Goal: Task Accomplishment & Management: Manage account settings

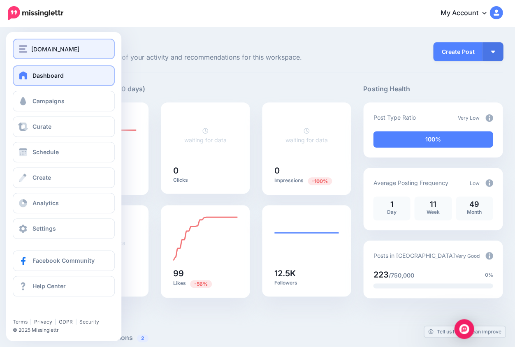
click at [28, 51] on div "[DOMAIN_NAME]" at bounding box center [64, 48] width 90 height 9
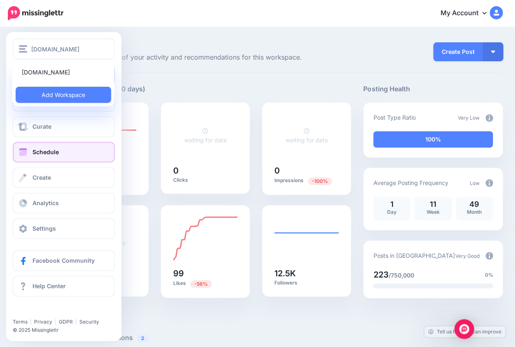
click at [55, 155] on span "Schedule" at bounding box center [45, 151] width 26 height 7
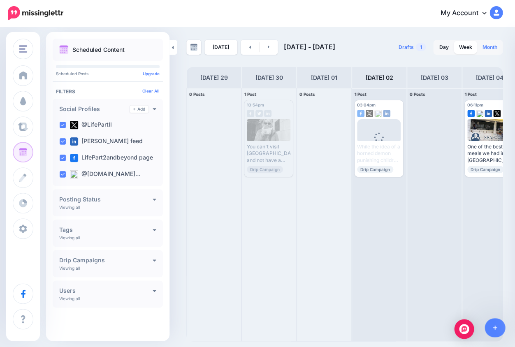
click at [489, 47] on link "Month" at bounding box center [489, 47] width 25 height 13
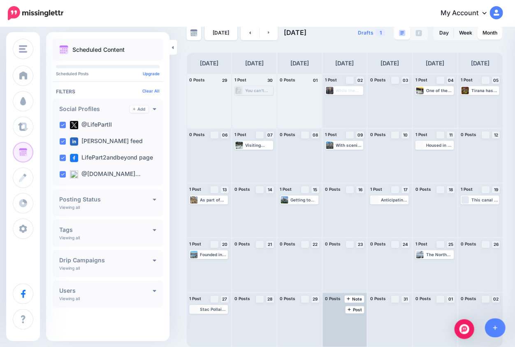
scroll to position [14, 0]
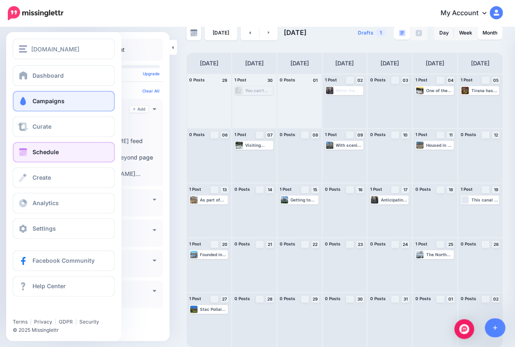
click at [51, 104] on span "Campaigns" at bounding box center [48, 100] width 32 height 7
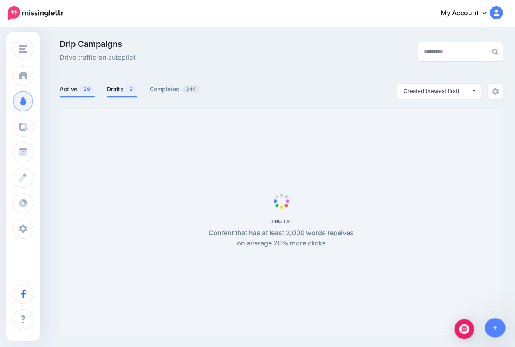
click at [122, 89] on link "Drafts 2" at bounding box center [122, 89] width 30 height 10
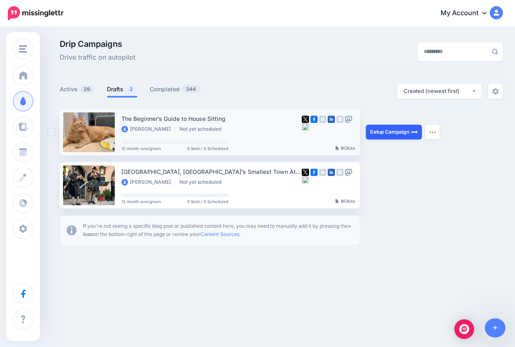
click at [383, 133] on link "Setup Campaign" at bounding box center [393, 132] width 56 height 15
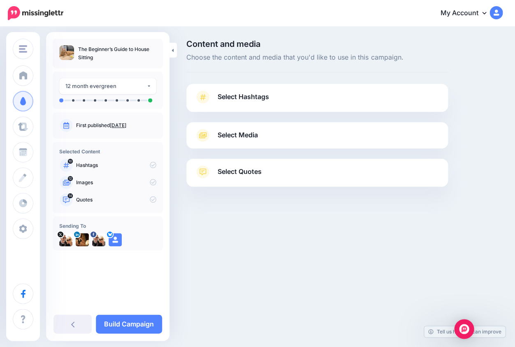
click at [206, 98] on icon at bounding box center [203, 96] width 12 height 13
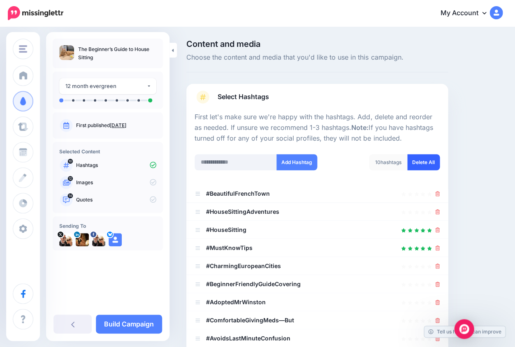
click at [415, 161] on link "Delete All" at bounding box center [423, 162] width 32 height 16
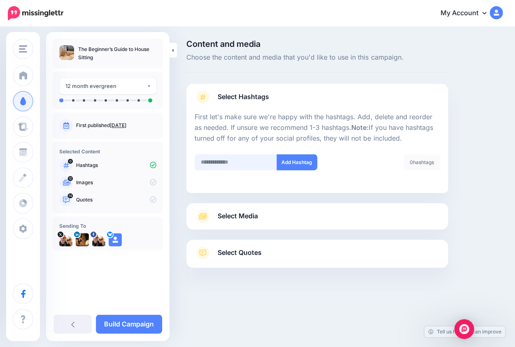
click at [231, 162] on input "text" at bounding box center [235, 162] width 82 height 16
type input "**********"
click at [295, 163] on button "Add Hashtag" at bounding box center [296, 162] width 41 height 16
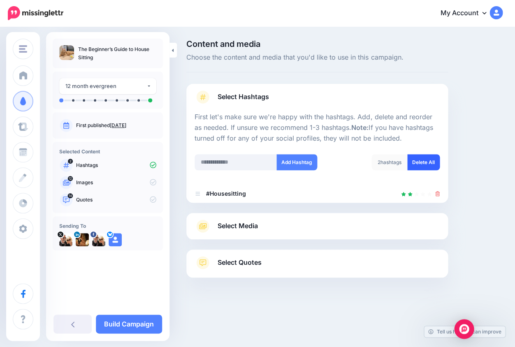
click at [417, 162] on link "Delete All" at bounding box center [423, 162] width 32 height 16
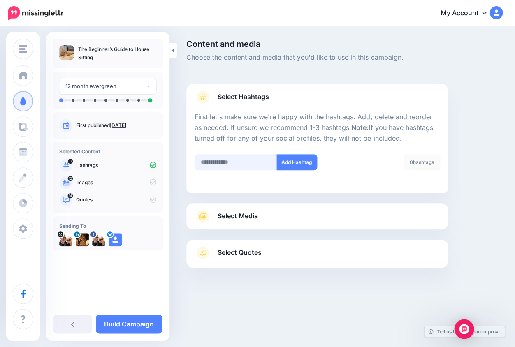
click at [206, 167] on input "text" at bounding box center [235, 162] width 82 height 16
type input "**********"
click at [296, 164] on button "Add Hashtag" at bounding box center [296, 162] width 41 height 16
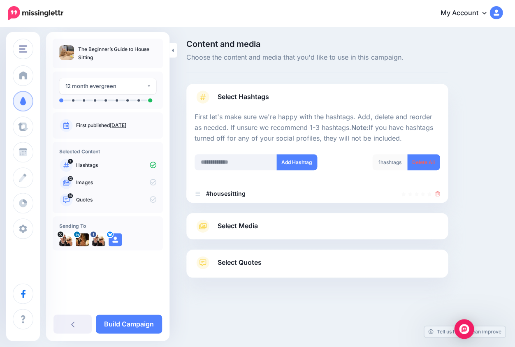
click at [243, 224] on span "Select Media" at bounding box center [237, 225] width 40 height 11
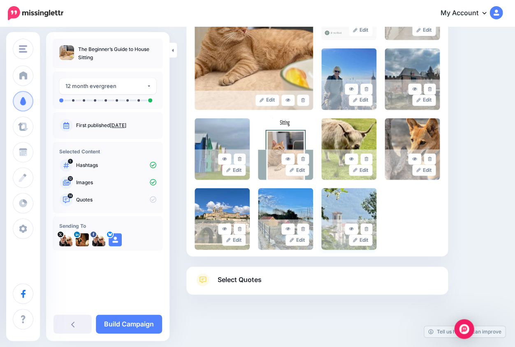
scroll to position [246, 0]
click at [241, 157] on link at bounding box center [239, 159] width 12 height 11
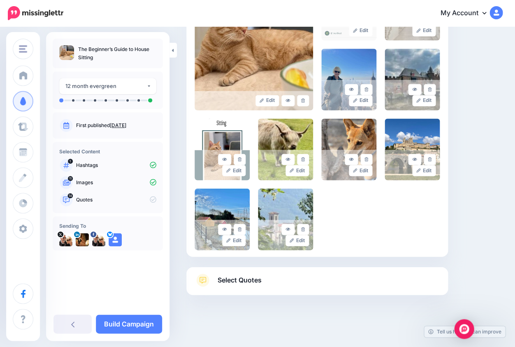
click at [203, 277] on icon at bounding box center [202, 280] width 7 height 7
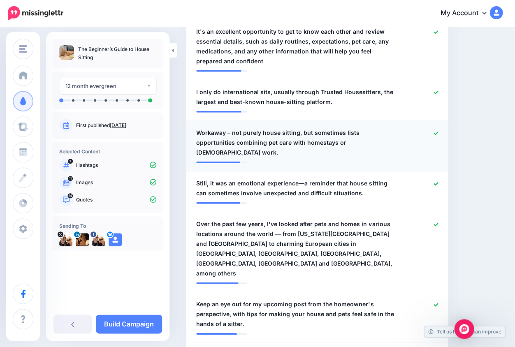
scroll to position [391, 0]
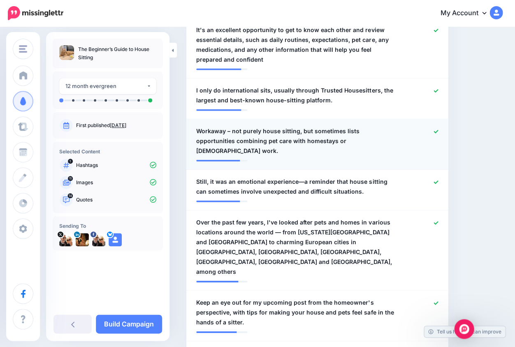
click at [434, 129] on icon at bounding box center [435, 131] width 5 height 5
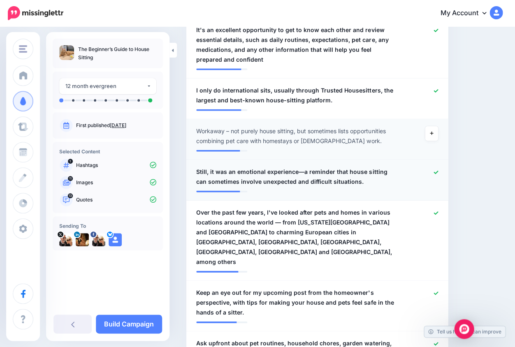
click at [437, 167] on div at bounding box center [423, 177] width 42 height 20
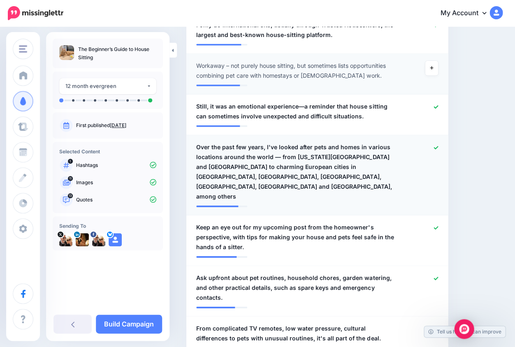
scroll to position [457, 0]
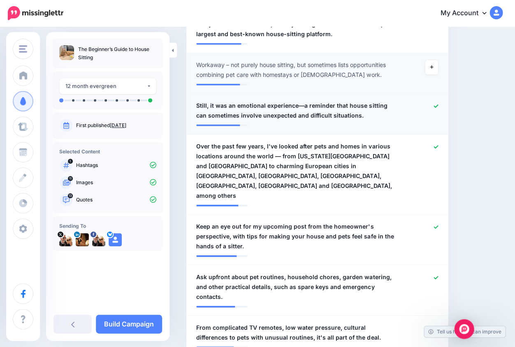
click at [436, 104] on icon at bounding box center [435, 106] width 5 height 5
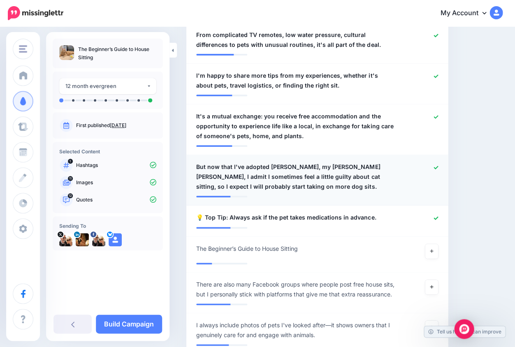
scroll to position [766, 0]
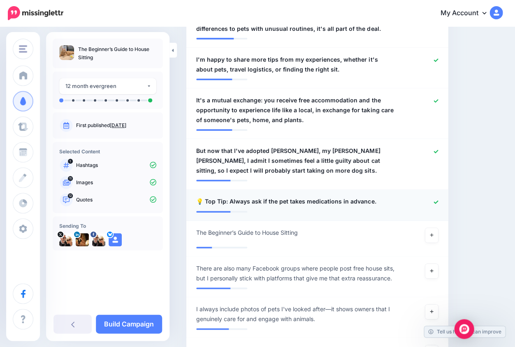
click at [436, 200] on icon at bounding box center [435, 201] width 5 height 3
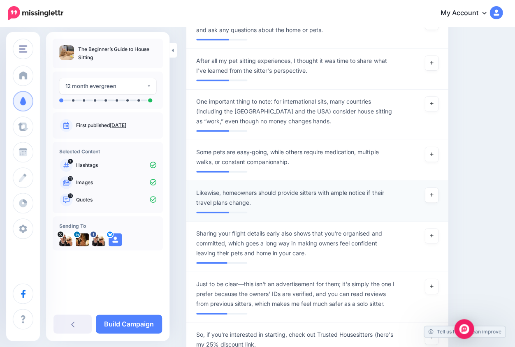
scroll to position [1102, 0]
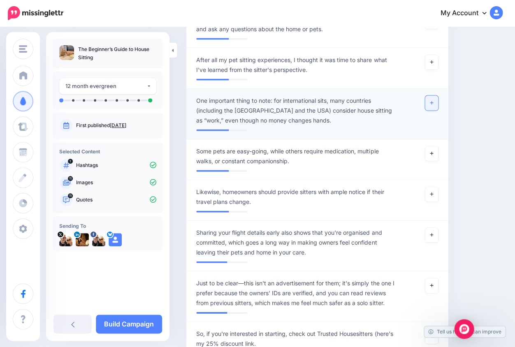
click at [430, 100] on icon at bounding box center [431, 102] width 3 height 5
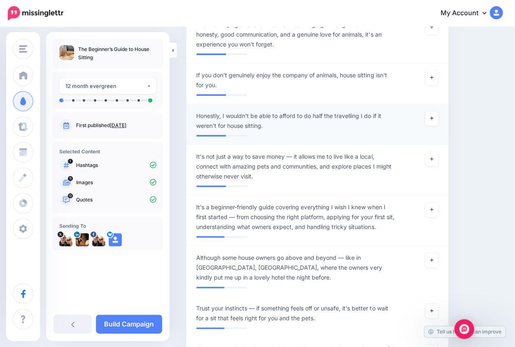
scroll to position [1488, 0]
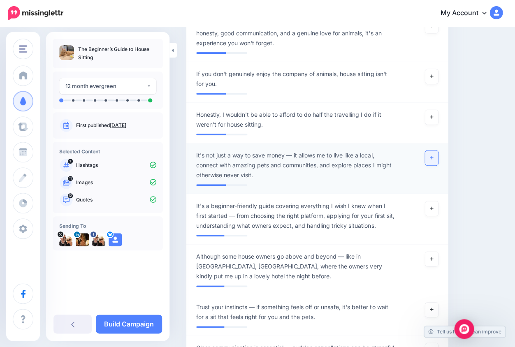
click at [432, 155] on icon at bounding box center [431, 157] width 3 height 5
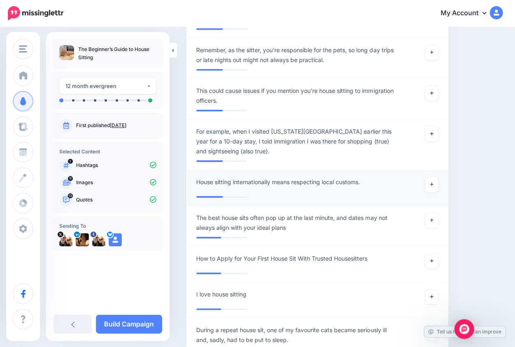
scroll to position [2037, 0]
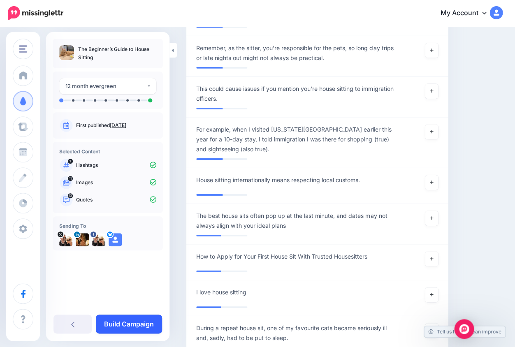
click at [125, 326] on link "Build Campaign" at bounding box center [129, 323] width 66 height 19
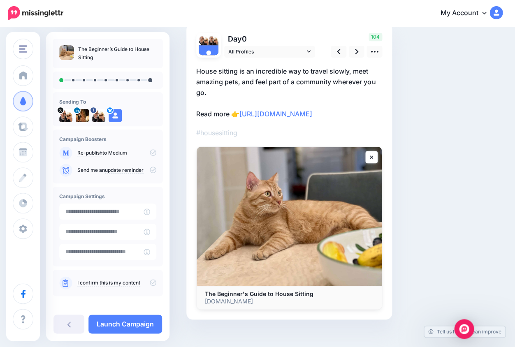
scroll to position [67, 0]
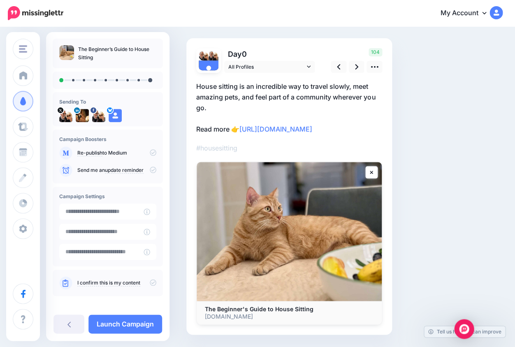
click at [350, 134] on p "House sitting is an incredible way to travel slowly, meet amazing pets, and fee…" at bounding box center [289, 107] width 186 height 53
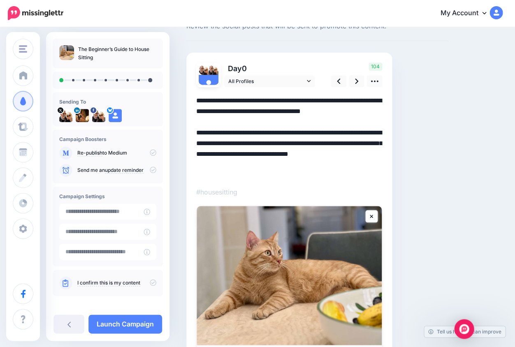
scroll to position [0, 0]
drag, startPoint x: 334, startPoint y: 152, endPoint x: 381, endPoint y: 187, distance: 58.1
click at [381, 187] on div "#housesitting" at bounding box center [289, 227] width 186 height 281
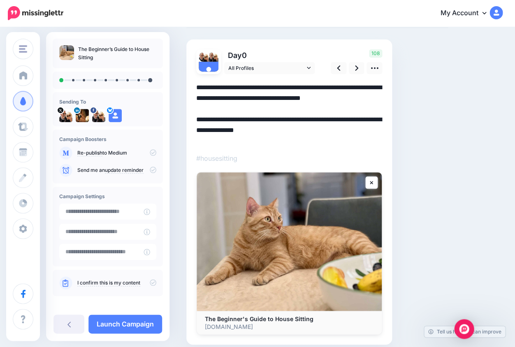
scroll to position [44, 0]
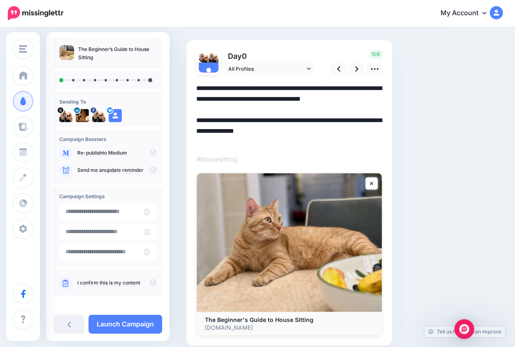
click at [229, 109] on textarea "**********" at bounding box center [289, 114] width 186 height 62
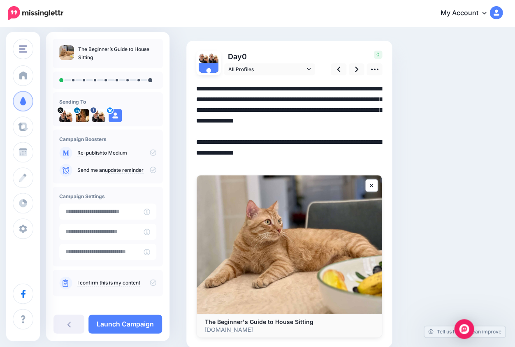
click at [289, 120] on textarea "**********" at bounding box center [289, 124] width 186 height 83
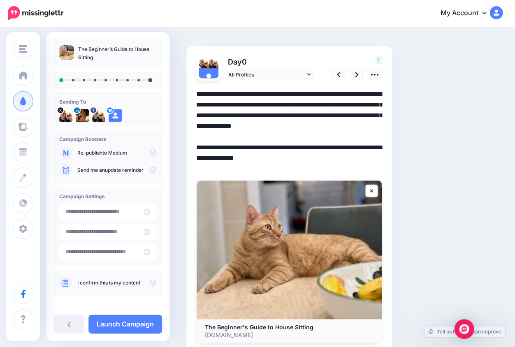
scroll to position [38, 0]
drag, startPoint x: 310, startPoint y: 123, endPoint x: 353, endPoint y: 124, distance: 44.0
click at [353, 124] on textarea "**********" at bounding box center [289, 130] width 186 height 83
click at [289, 124] on textarea "**********" at bounding box center [289, 130] width 186 height 83
click at [215, 135] on textarea "**********" at bounding box center [289, 130] width 186 height 83
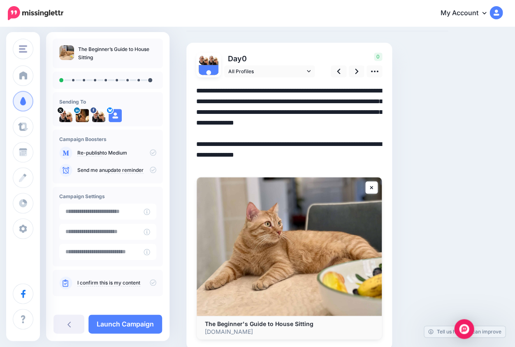
scroll to position [21, 0]
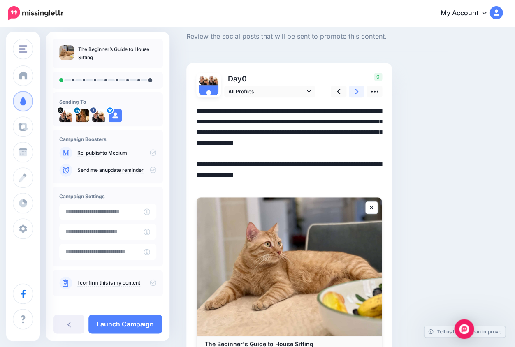
click at [356, 91] on icon at bounding box center [356, 91] width 3 height 5
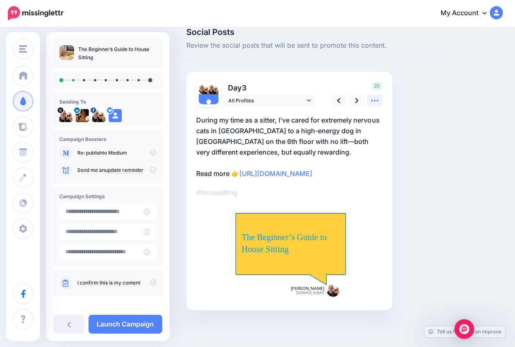
click at [374, 96] on icon at bounding box center [374, 100] width 9 height 9
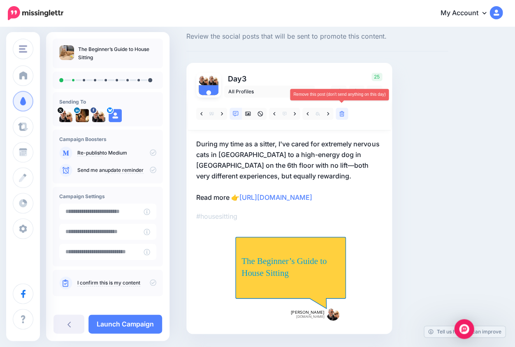
click at [342, 113] on icon at bounding box center [341, 114] width 5 height 6
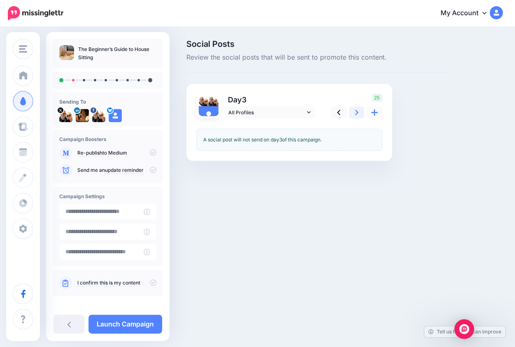
click at [358, 112] on link at bounding box center [357, 112] width 16 height 12
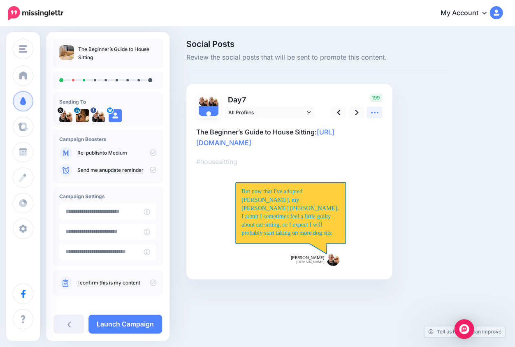
click at [374, 112] on icon at bounding box center [373, 113] width 7 height 2
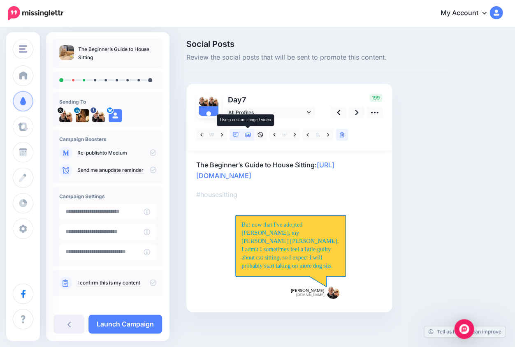
click at [249, 134] on icon at bounding box center [248, 135] width 6 height 6
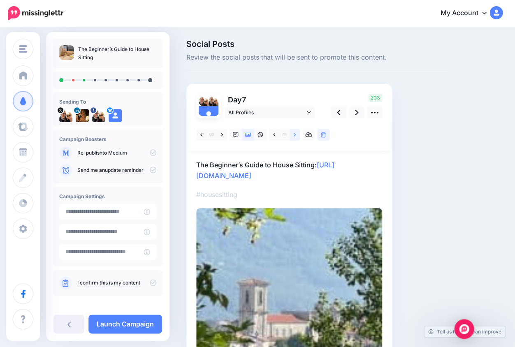
click at [294, 134] on icon at bounding box center [294, 135] width 2 height 6
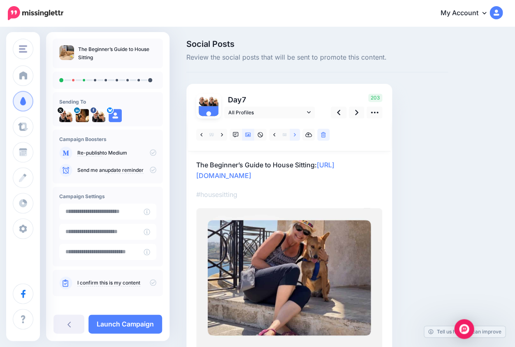
click at [294, 134] on icon at bounding box center [294, 135] width 2 height 6
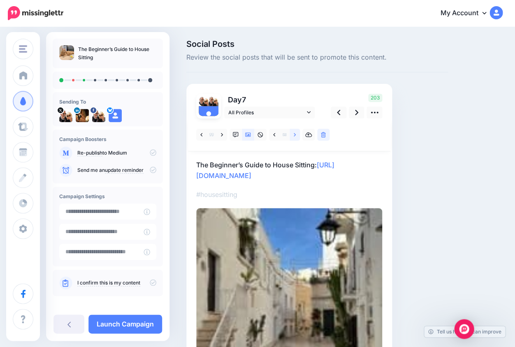
click at [293, 134] on icon at bounding box center [294, 135] width 2 height 6
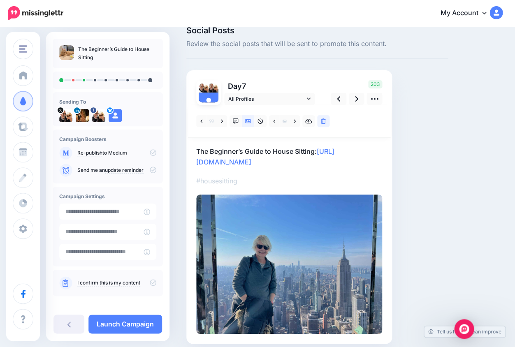
scroll to position [1, 0]
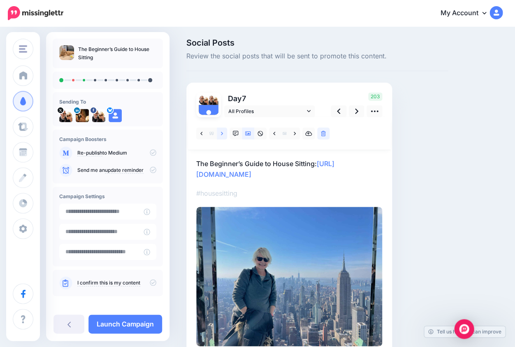
click at [221, 134] on icon at bounding box center [222, 133] width 2 height 3
click at [222, 134] on icon at bounding box center [222, 134] width 2 height 6
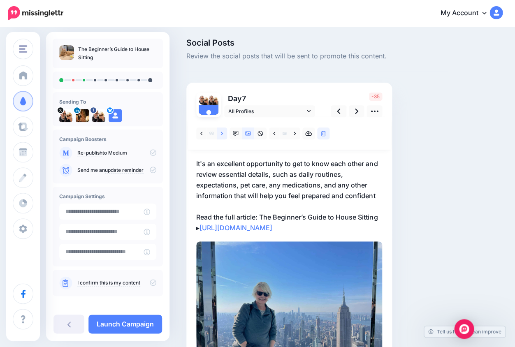
click at [222, 134] on icon at bounding box center [222, 134] width 2 height 6
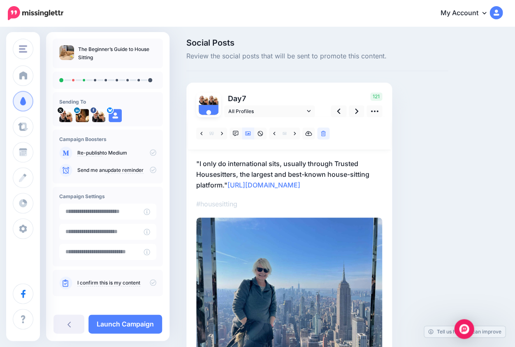
click at [307, 221] on div "#housesitting" at bounding box center [289, 237] width 186 height 240
click at [306, 190] on p ""I only do international sits, usually through Trusted Housesitters, the larges…" at bounding box center [289, 174] width 186 height 32
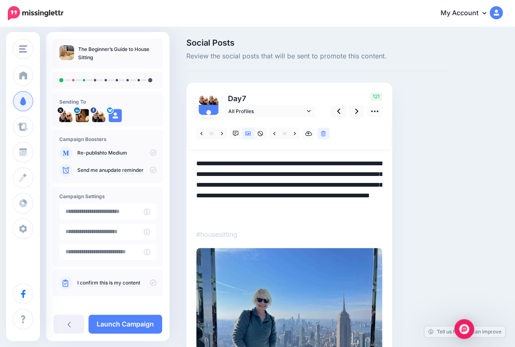
drag, startPoint x: 302, startPoint y: 194, endPoint x: 340, endPoint y: 226, distance: 49.3
click at [340, 226] on div "#housesitting" at bounding box center [289, 252] width 186 height 270
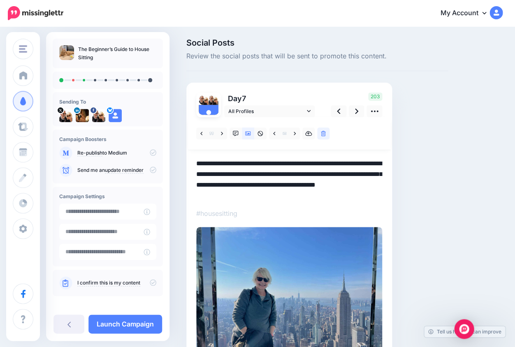
click at [194, 162] on div "Day 7 All Profiles" at bounding box center [289, 229] width 206 height 293
click at [226, 182] on textarea "**********" at bounding box center [289, 179] width 186 height 42
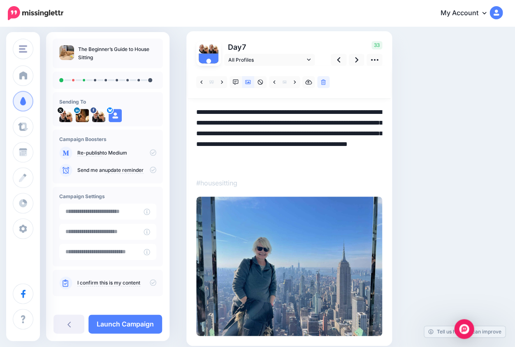
scroll to position [58, 0]
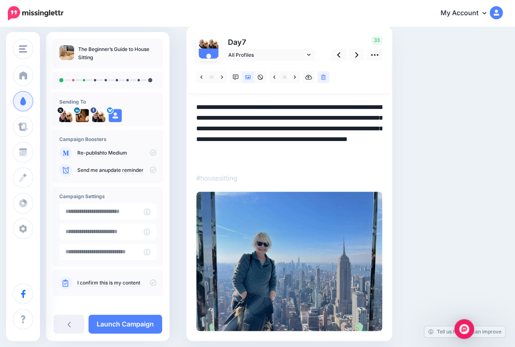
click at [308, 137] on textarea "**********" at bounding box center [289, 133] width 186 height 62
click at [320, 136] on textarea "**********" at bounding box center [289, 133] width 186 height 62
click at [282, 127] on textarea "**********" at bounding box center [289, 133] width 186 height 62
click at [367, 136] on textarea "**********" at bounding box center [289, 133] width 186 height 62
click at [370, 143] on textarea "**********" at bounding box center [289, 133] width 186 height 62
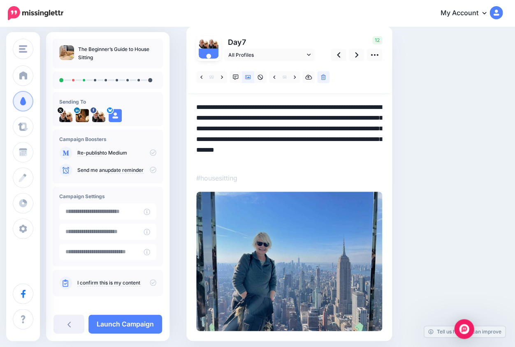
click at [363, 135] on textarea "**********" at bounding box center [289, 133] width 186 height 62
click at [370, 138] on textarea "**********" at bounding box center [289, 133] width 186 height 62
click at [362, 136] on textarea "**********" at bounding box center [289, 133] width 186 height 62
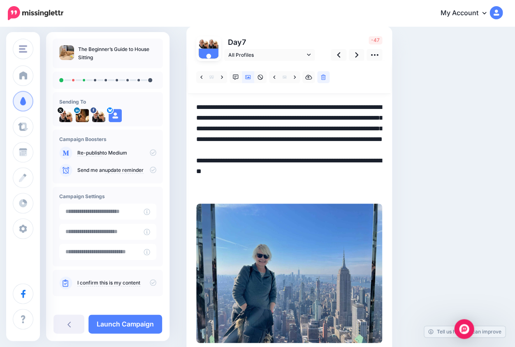
click at [255, 156] on textarea "**********" at bounding box center [289, 148] width 186 height 93
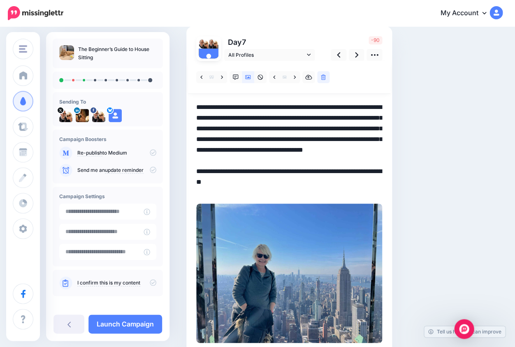
drag, startPoint x: 222, startPoint y: 129, endPoint x: 275, endPoint y: 107, distance: 56.9
click at [275, 107] on textarea "**********" at bounding box center [289, 148] width 186 height 93
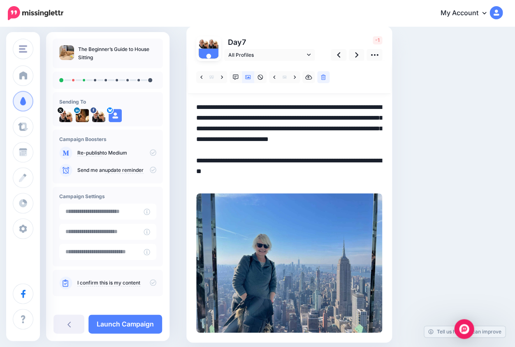
drag, startPoint x: 233, startPoint y: 117, endPoint x: 197, endPoint y: 120, distance: 36.7
click at [197, 120] on textarea "**********" at bounding box center [289, 143] width 186 height 83
drag, startPoint x: 233, startPoint y: 127, endPoint x: 228, endPoint y: 127, distance: 4.9
click at [228, 127] on textarea "**********" at bounding box center [289, 143] width 186 height 83
drag, startPoint x: 229, startPoint y: 148, endPoint x: 260, endPoint y: 149, distance: 30.8
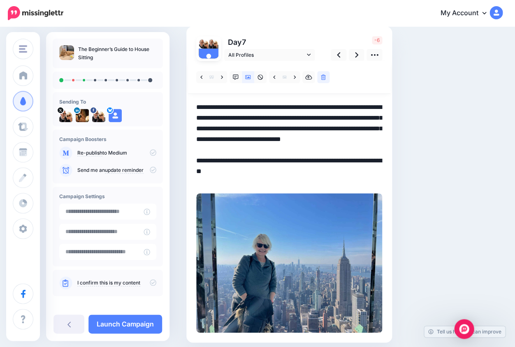
click at [260, 149] on textarea "**********" at bounding box center [289, 143] width 186 height 83
drag, startPoint x: 196, startPoint y: 107, endPoint x: 277, endPoint y: 146, distance: 89.3
click at [277, 146] on textarea "**********" at bounding box center [289, 143] width 186 height 83
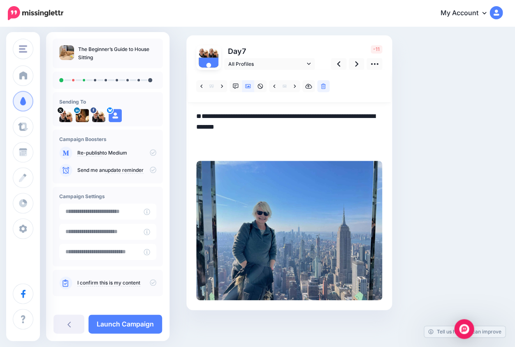
scroll to position [48, 0]
paste textarea "**********"
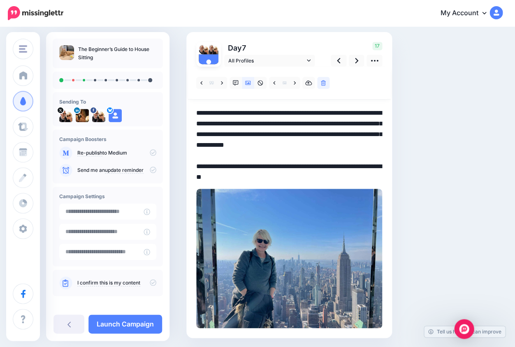
scroll to position [49, 0]
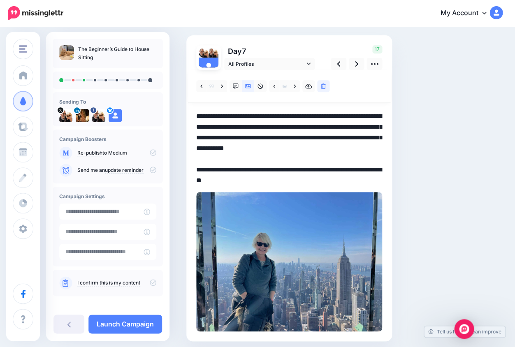
drag, startPoint x: 251, startPoint y: 146, endPoint x: 236, endPoint y: 148, distance: 15.3
click at [236, 148] on textarea "**********" at bounding box center [289, 147] width 186 height 73
click at [365, 146] on textarea "**********" at bounding box center [289, 147] width 186 height 73
drag, startPoint x: 225, startPoint y: 125, endPoint x: 214, endPoint y: 125, distance: 11.1
click at [214, 125] on textarea "**********" at bounding box center [289, 147] width 186 height 73
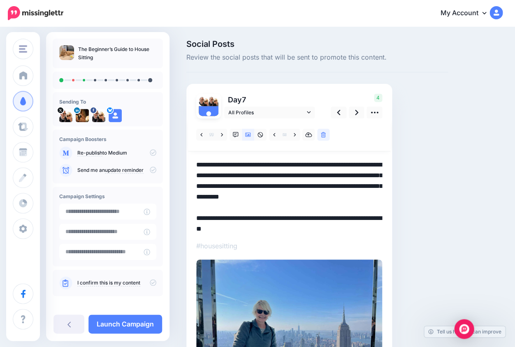
scroll to position [0, 0]
click at [356, 112] on icon at bounding box center [356, 112] width 3 height 5
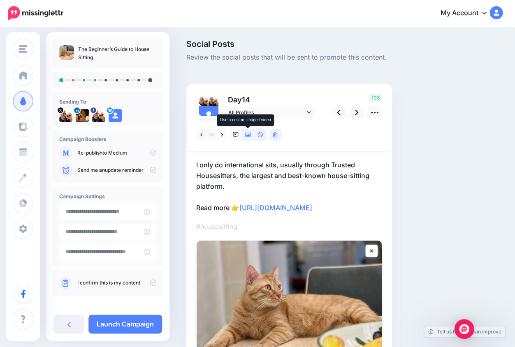
click at [248, 135] on icon at bounding box center [248, 135] width 6 height 4
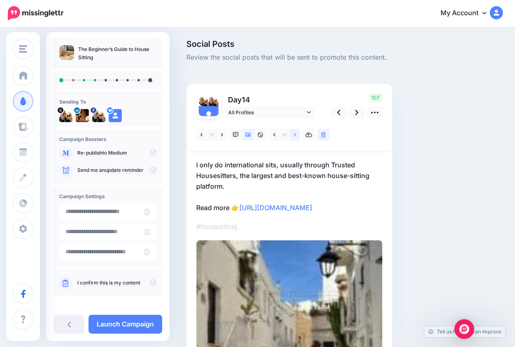
click at [295, 134] on icon at bounding box center [294, 135] width 2 height 6
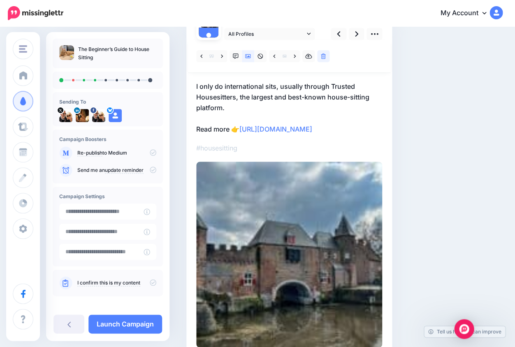
scroll to position [74, 0]
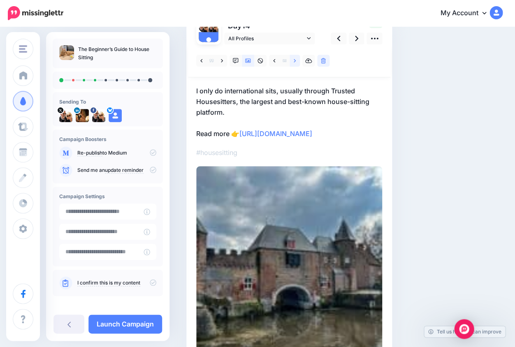
click at [295, 61] on icon at bounding box center [294, 61] width 2 height 6
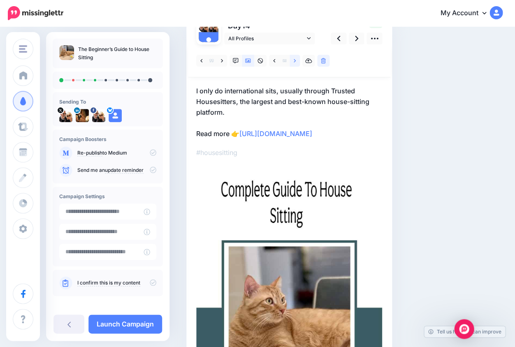
click at [295, 61] on icon at bounding box center [294, 61] width 2 height 6
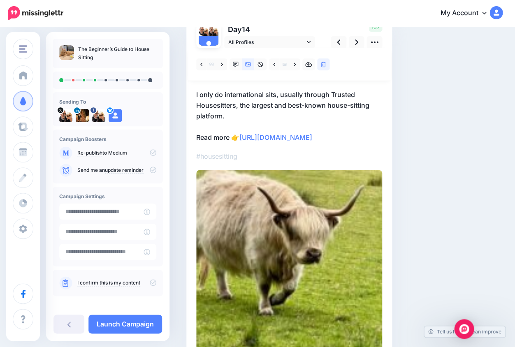
scroll to position [60, 0]
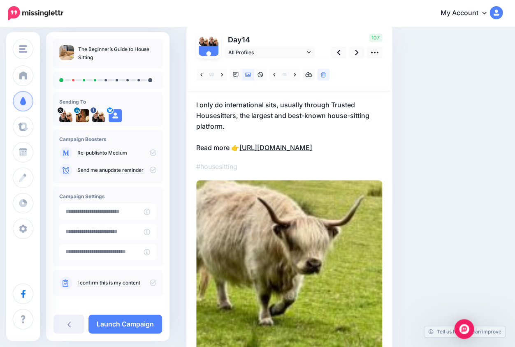
click at [312, 152] on link "https://lifepart2andbeyond.com/the-complete-beginners-guide-to-house-sitting/?u…" at bounding box center [275, 147] width 73 height 8
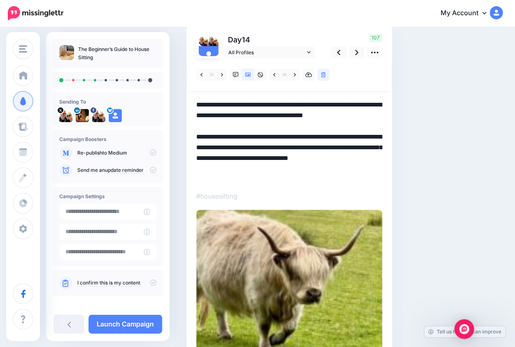
drag, startPoint x: 334, startPoint y: 155, endPoint x: 387, endPoint y: 182, distance: 59.2
click at [387, 182] on div "Day 14 All Profiles" at bounding box center [289, 214] width 206 height 381
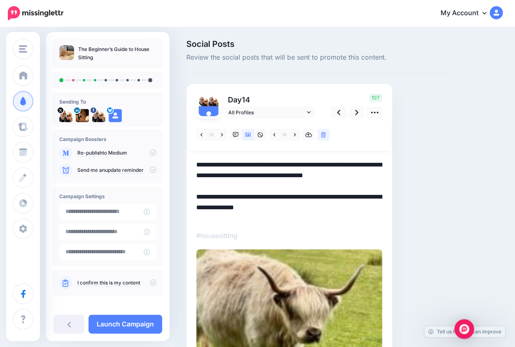
drag, startPoint x: 229, startPoint y: 189, endPoint x: 195, endPoint y: 163, distance: 42.6
click at [195, 163] on div "Day 14 All Profiles" at bounding box center [289, 264] width 206 height 361
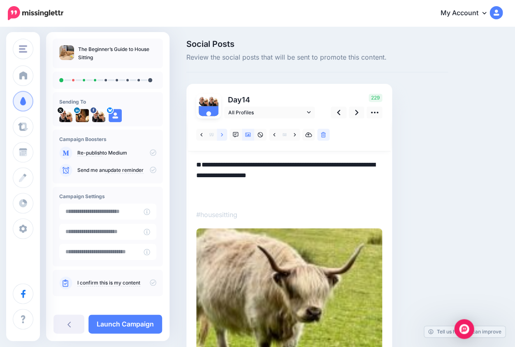
click at [222, 134] on icon at bounding box center [222, 134] width 2 height 3
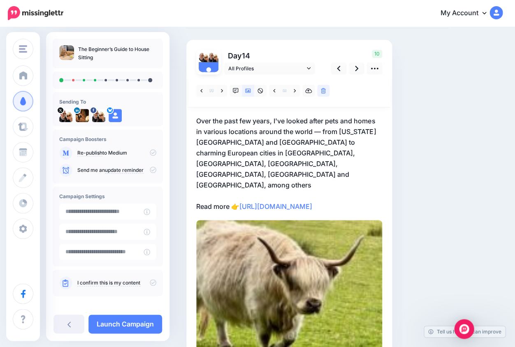
scroll to position [41, 0]
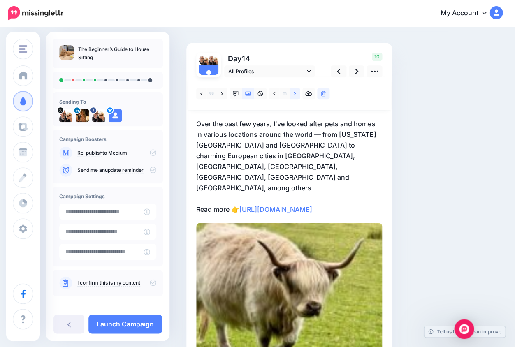
click at [296, 93] on link at bounding box center [294, 94] width 10 height 12
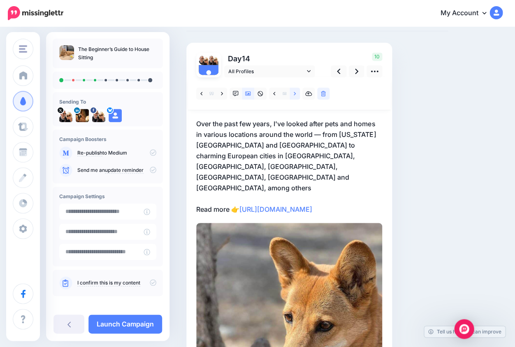
click at [296, 93] on link at bounding box center [294, 94] width 10 height 12
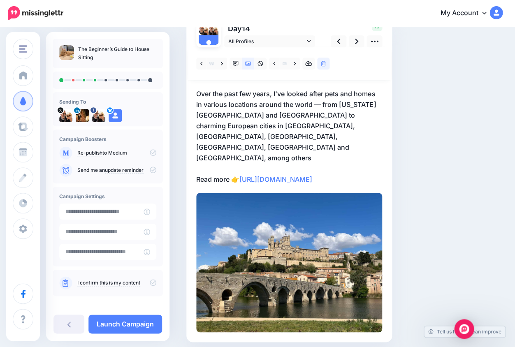
click at [360, 163] on p "Over the past few years, I've looked after pets and homes in various locations …" at bounding box center [289, 136] width 186 height 96
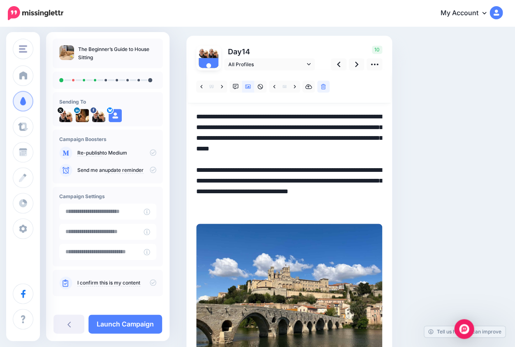
drag, startPoint x: 334, startPoint y: 189, endPoint x: 378, endPoint y: 208, distance: 48.2
click at [378, 208] on textarea "**********" at bounding box center [289, 163] width 186 height 104
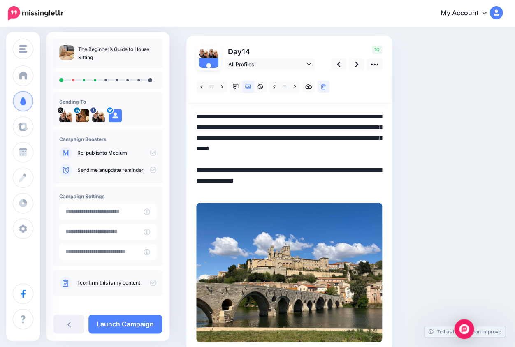
drag, startPoint x: 282, startPoint y: 138, endPoint x: 254, endPoint y: 137, distance: 27.6
click at [254, 137] on textarea "**********" at bounding box center [289, 152] width 186 height 83
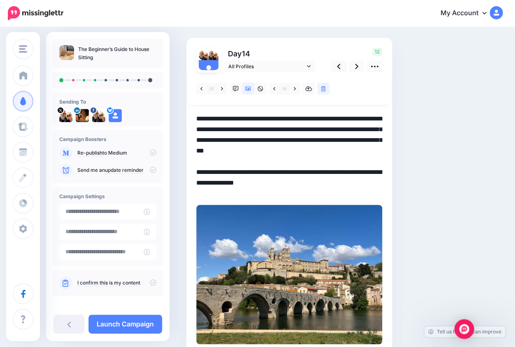
scroll to position [42, 0]
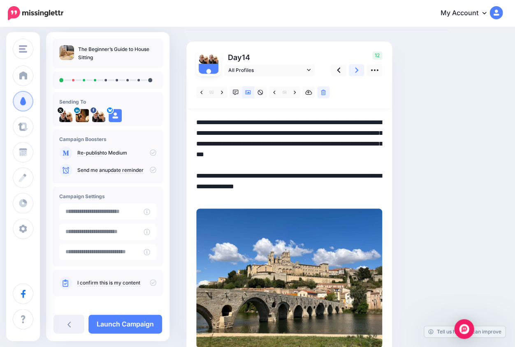
click at [357, 70] on icon at bounding box center [356, 69] width 3 height 5
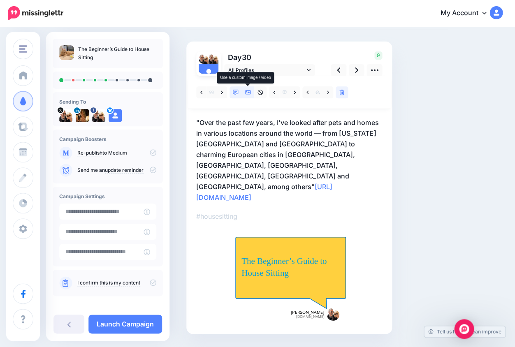
click at [248, 92] on icon at bounding box center [248, 92] width 6 height 4
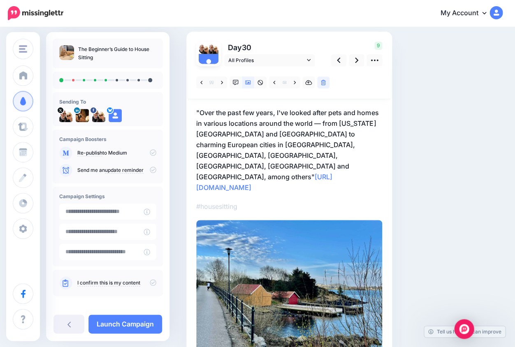
scroll to position [46, 0]
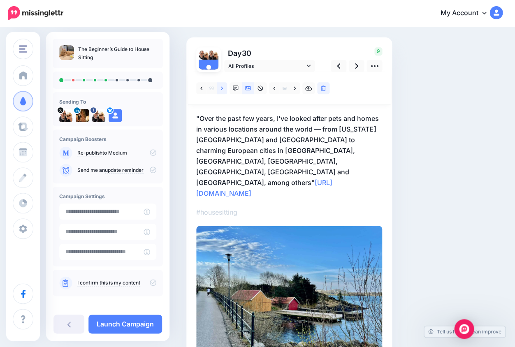
click at [223, 88] on link at bounding box center [222, 88] width 10 height 12
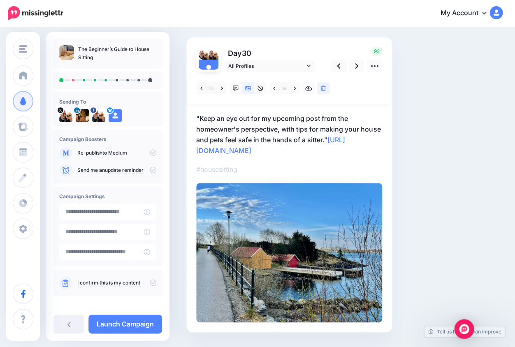
click at [200, 116] on p ""Keep an eye out for my upcoming post from the homeowner's perspective, with ti…" at bounding box center [289, 134] width 186 height 43
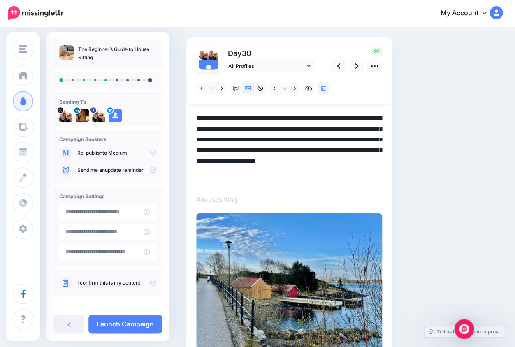
drag, startPoint x: 200, startPoint y: 116, endPoint x: 194, endPoint y: 117, distance: 6.2
click at [194, 117] on div "Day 30 All Profiles" at bounding box center [289, 199] width 206 height 325
click at [322, 136] on textarea "**********" at bounding box center [289, 149] width 186 height 73
drag, startPoint x: 269, startPoint y: 158, endPoint x: 379, endPoint y: 180, distance: 111.9
click at [379, 180] on textarea "**********" at bounding box center [289, 149] width 186 height 73
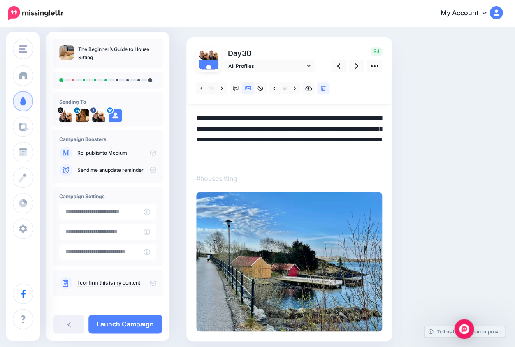
click at [329, 139] on textarea "**********" at bounding box center [289, 139] width 186 height 52
click at [296, 86] on link at bounding box center [294, 88] width 10 height 12
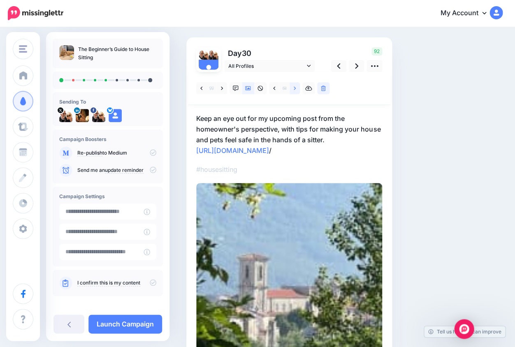
click at [296, 86] on link at bounding box center [294, 88] width 10 height 12
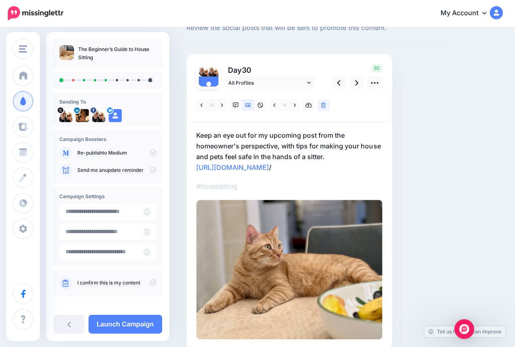
scroll to position [30, 0]
click at [357, 82] on icon at bounding box center [356, 83] width 3 height 9
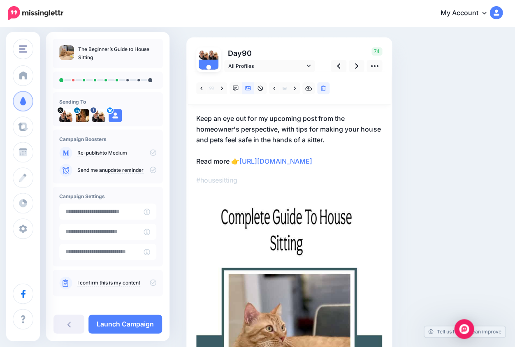
scroll to position [5, 0]
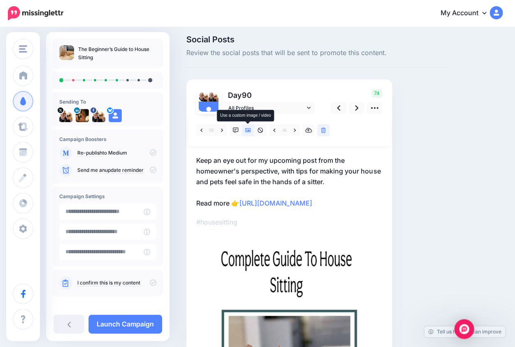
click at [248, 129] on icon at bounding box center [248, 130] width 6 height 4
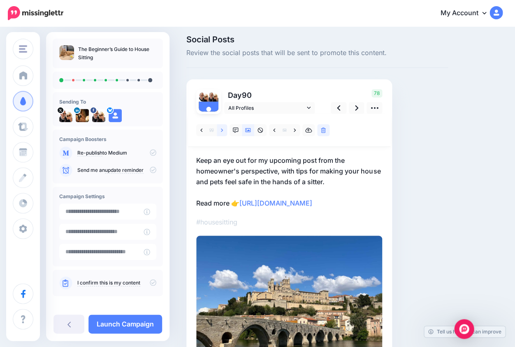
click at [223, 128] on link at bounding box center [222, 130] width 10 height 12
click at [223, 129] on link at bounding box center [222, 130] width 10 height 12
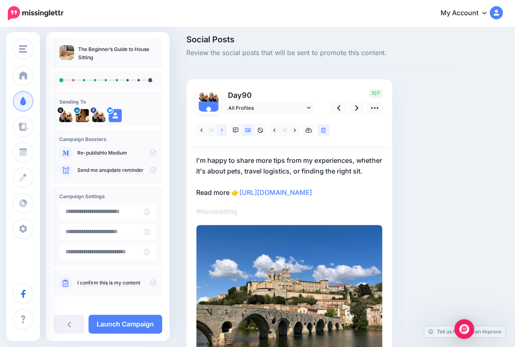
click at [222, 129] on link at bounding box center [222, 130] width 10 height 12
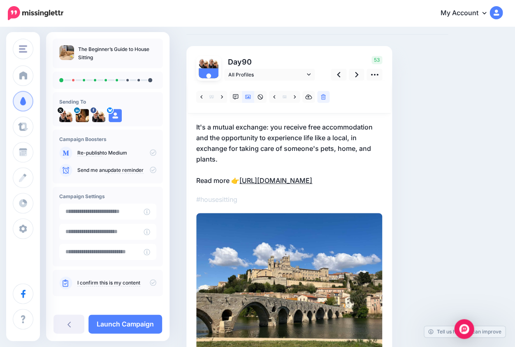
scroll to position [37, 0]
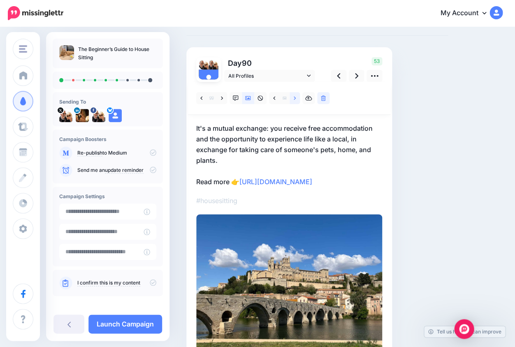
click at [295, 98] on icon at bounding box center [294, 98] width 2 height 6
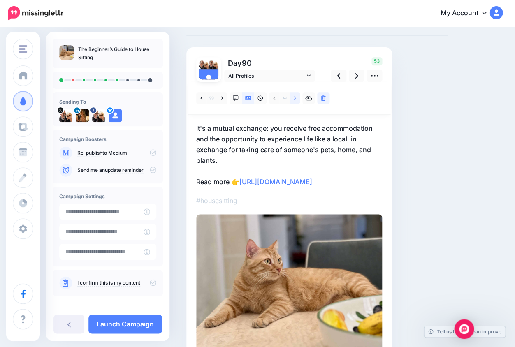
click at [295, 98] on icon at bounding box center [294, 98] width 2 height 6
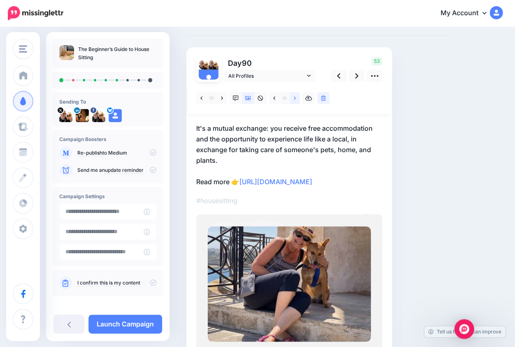
click at [295, 98] on icon at bounding box center [294, 98] width 2 height 6
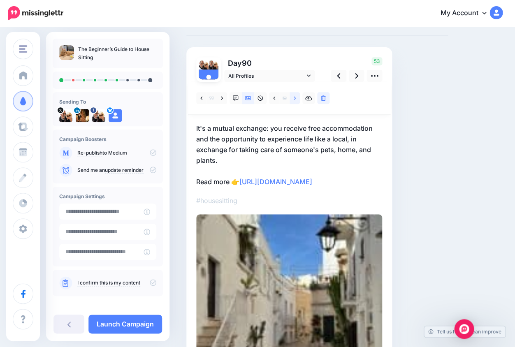
click at [295, 98] on icon at bounding box center [294, 98] width 2 height 6
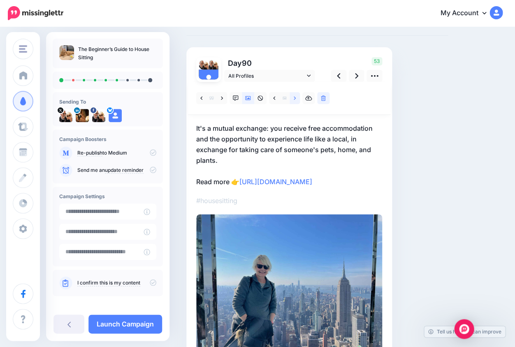
click at [295, 98] on icon at bounding box center [294, 98] width 2 height 6
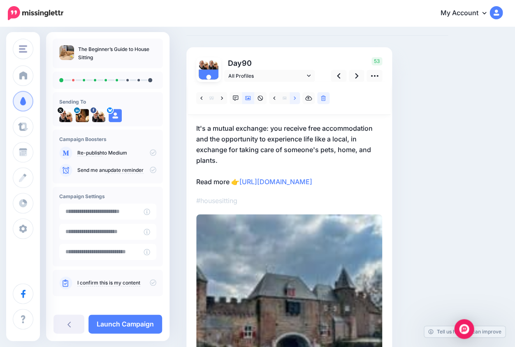
click at [295, 98] on icon at bounding box center [294, 98] width 2 height 6
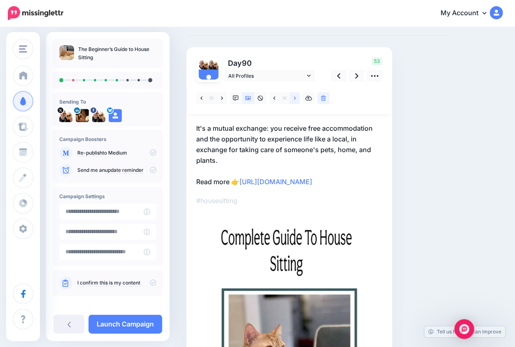
click at [293, 99] on icon at bounding box center [294, 98] width 2 height 6
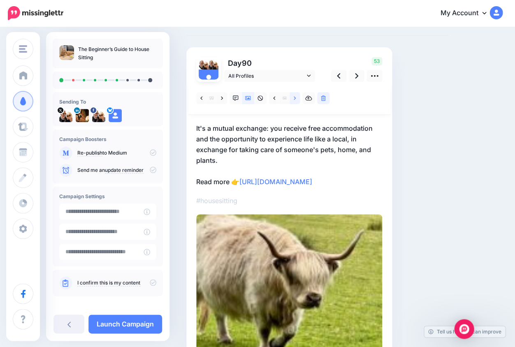
click at [293, 99] on icon at bounding box center [294, 98] width 2 height 6
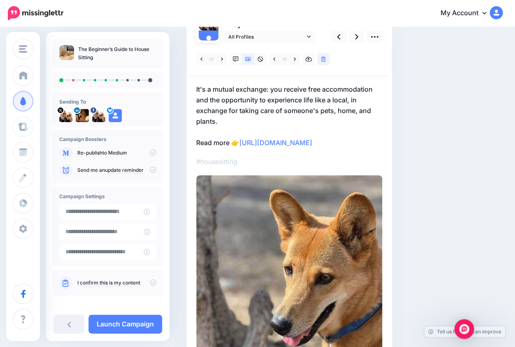
scroll to position [73, 0]
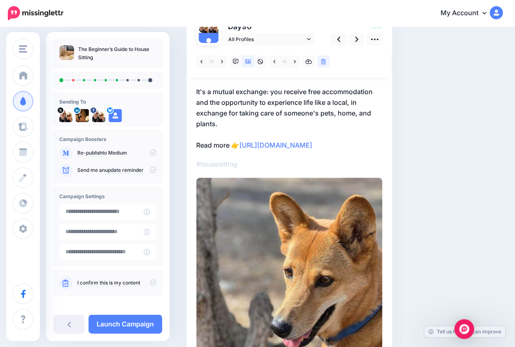
click at [336, 150] on p "It's a mutual exchange: you receive free accommodation and the opportunity to e…" at bounding box center [289, 118] width 186 height 64
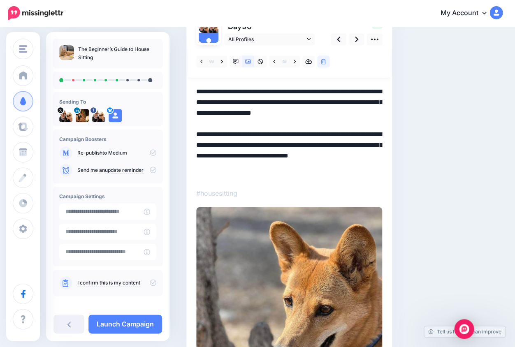
scroll to position [0, 0]
drag, startPoint x: 335, startPoint y: 153, endPoint x: 365, endPoint y: 196, distance: 51.9
click at [365, 196] on div "#housesitting" at bounding box center [289, 249] width 186 height 409
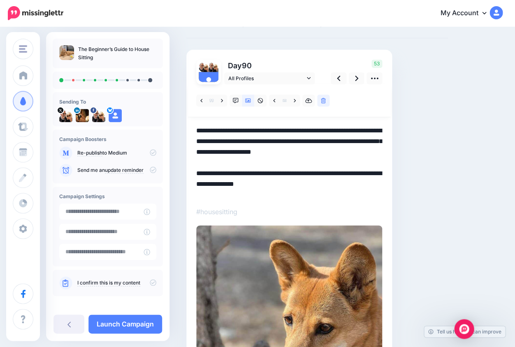
scroll to position [32, 0]
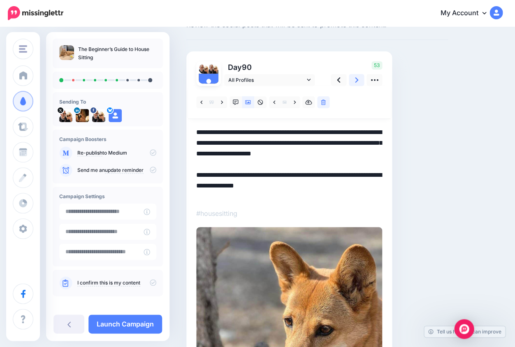
click at [356, 80] on icon at bounding box center [356, 79] width 3 height 5
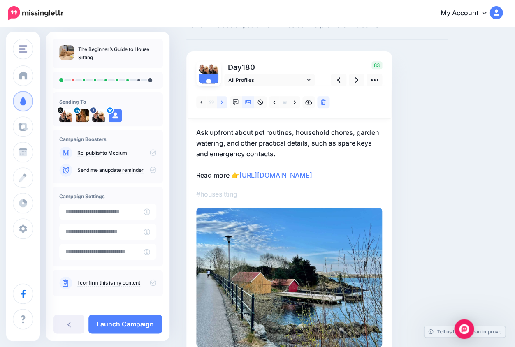
click at [221, 101] on icon at bounding box center [222, 102] width 2 height 6
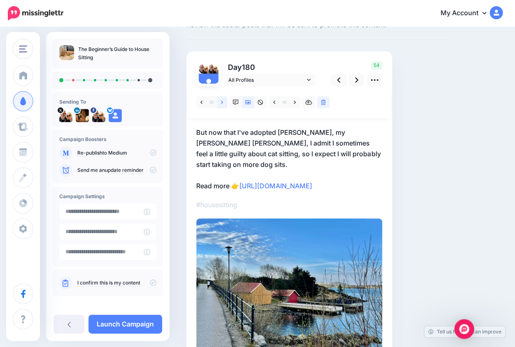
click at [221, 101] on icon at bounding box center [222, 102] width 2 height 6
click at [218, 101] on link at bounding box center [222, 102] width 10 height 12
click at [222, 102] on icon at bounding box center [222, 101] width 2 height 3
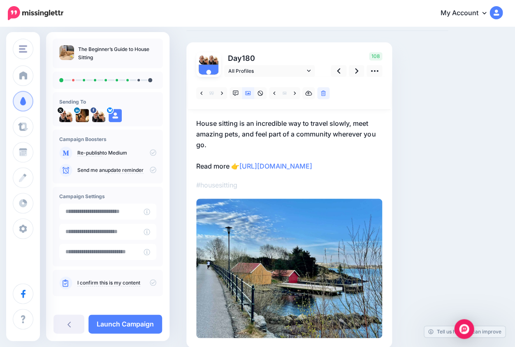
scroll to position [43, 0]
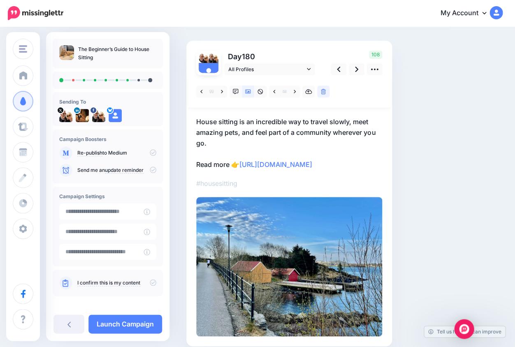
click at [323, 189] on p "#housesitting" at bounding box center [289, 183] width 186 height 11
click at [312, 169] on link "https://lifepart2andbeyond.com/the-complete-beginners-guide-to-house-sitting/?u…" at bounding box center [275, 164] width 73 height 8
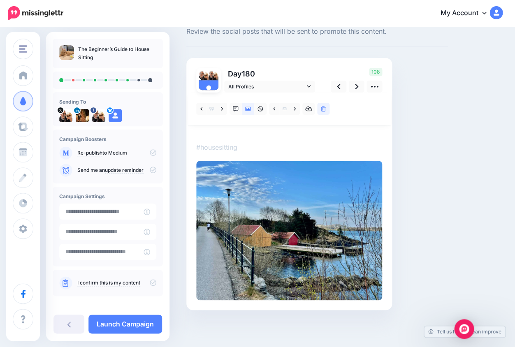
scroll to position [0, 0]
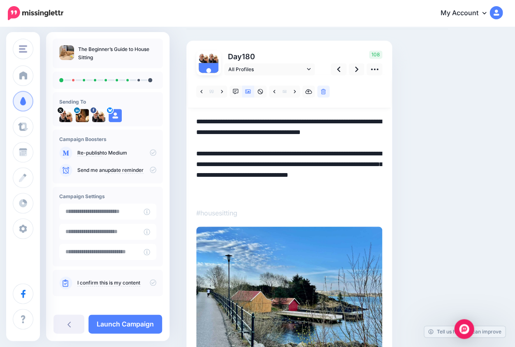
drag, startPoint x: 334, startPoint y: 171, endPoint x: 383, endPoint y: 205, distance: 59.5
click at [383, 205] on div "Day 180 All Profiles" at bounding box center [289, 208] width 206 height 335
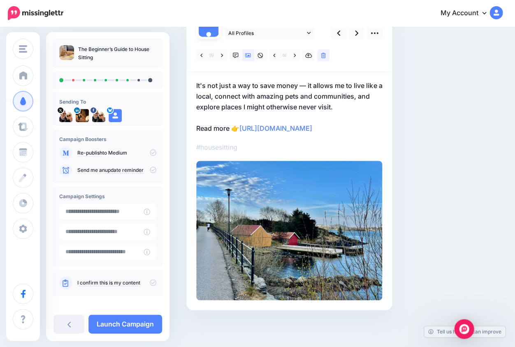
scroll to position [108, 0]
click at [312, 124] on link "https://lifepart2andbeyond.com/the-complete-beginners-guide-to-house-sitting/?u…" at bounding box center [275, 128] width 73 height 8
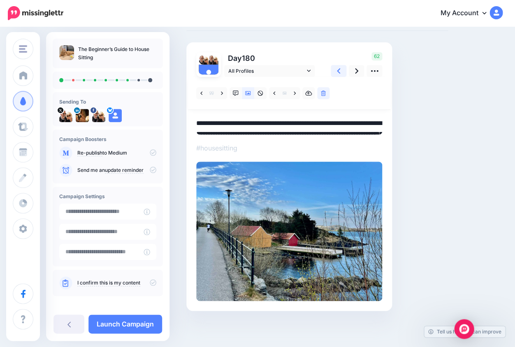
click at [338, 71] on icon at bounding box center [338, 70] width 3 height 5
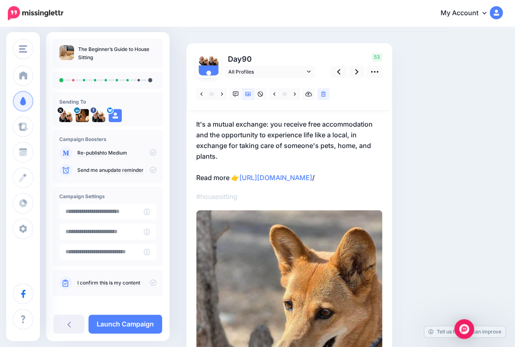
scroll to position [30, 0]
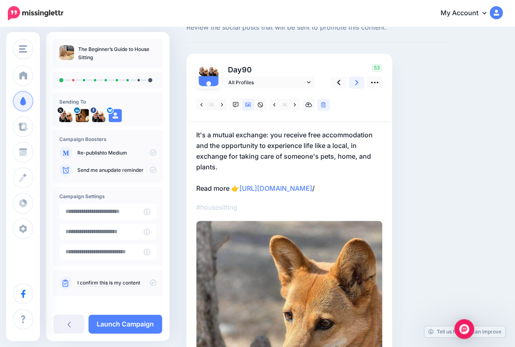
click at [356, 82] on icon at bounding box center [356, 82] width 3 height 5
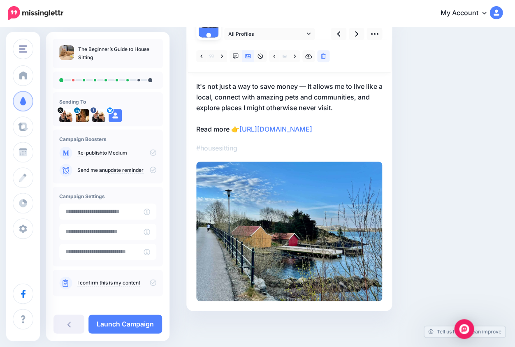
scroll to position [81, 0]
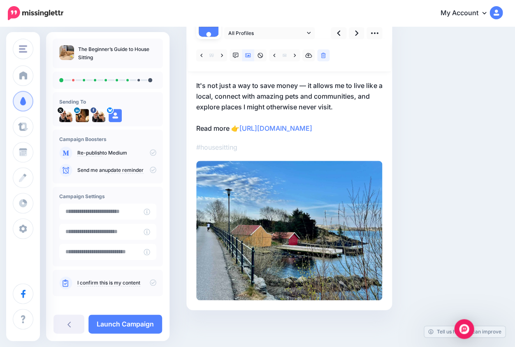
click at [340, 152] on p "#housesitting" at bounding box center [289, 147] width 186 height 11
click at [335, 134] on p "It's not just a way to save money — it allows me to live like a local, connect …" at bounding box center [289, 106] width 186 height 53
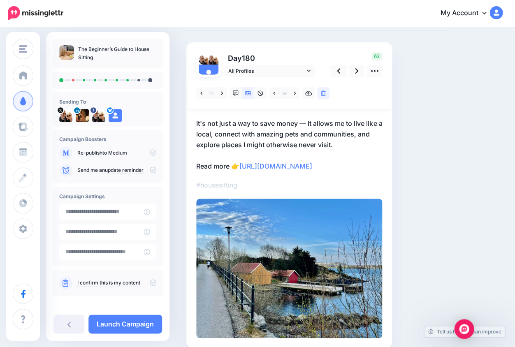
scroll to position [0, 0]
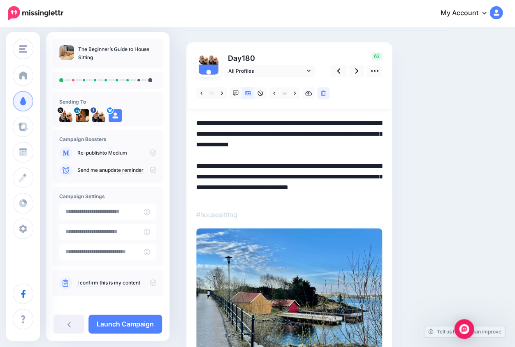
drag, startPoint x: 335, startPoint y: 175, endPoint x: 380, endPoint y: 204, distance: 54.2
click at [379, 205] on div "#housesitting" at bounding box center [289, 222] width 186 height 291
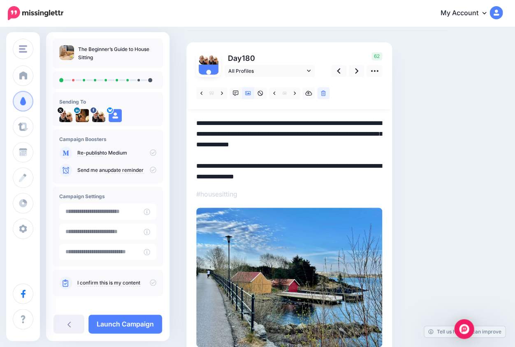
click at [343, 145] on textarea "**********" at bounding box center [289, 149] width 186 height 62
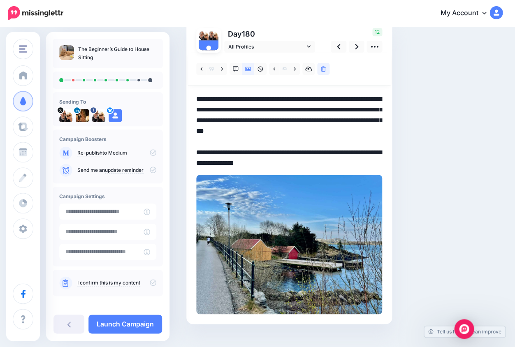
scroll to position [66, 0]
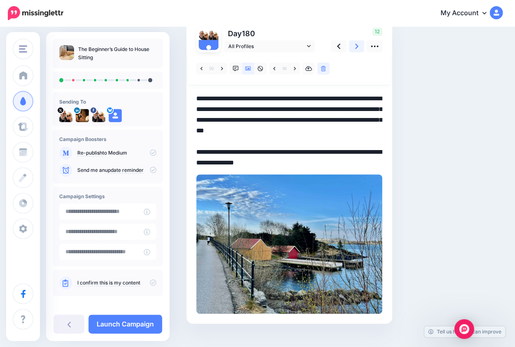
click at [356, 46] on icon at bounding box center [356, 46] width 3 height 9
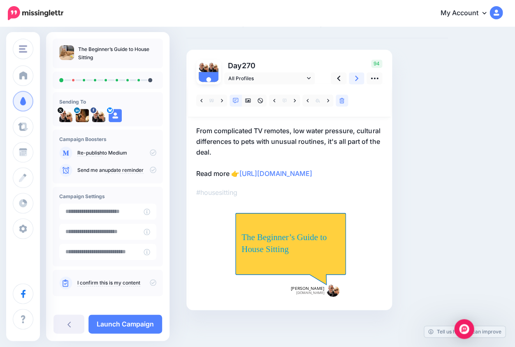
scroll to position [63, 0]
click at [246, 98] on icon at bounding box center [248, 101] width 6 height 6
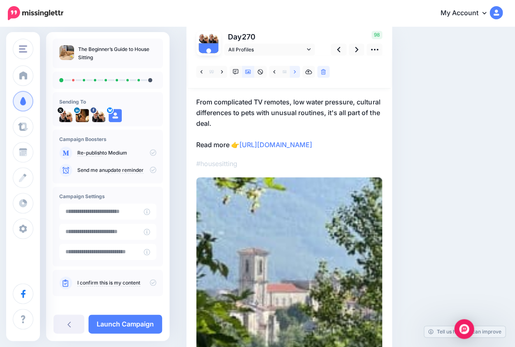
click at [295, 71] on icon at bounding box center [294, 71] width 2 height 3
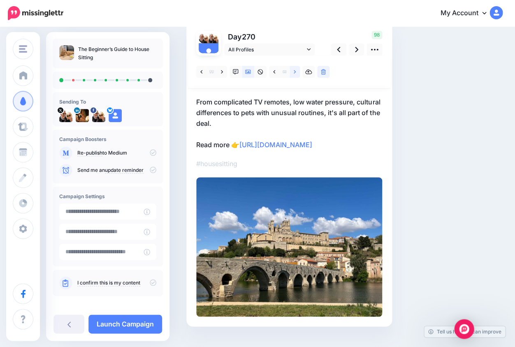
click at [295, 71] on icon at bounding box center [294, 71] width 2 height 3
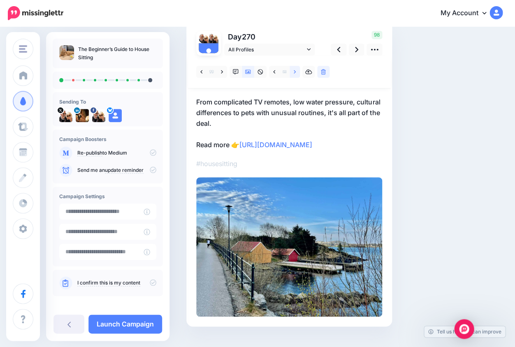
click at [295, 71] on icon at bounding box center [294, 71] width 2 height 3
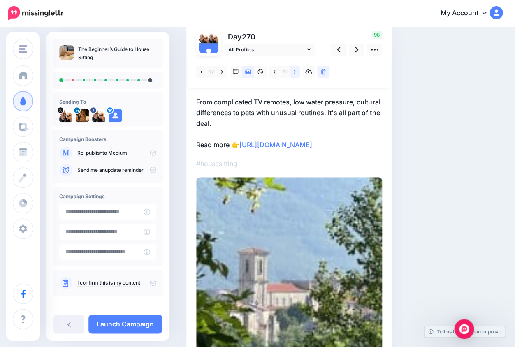
click at [295, 71] on icon at bounding box center [294, 71] width 2 height 3
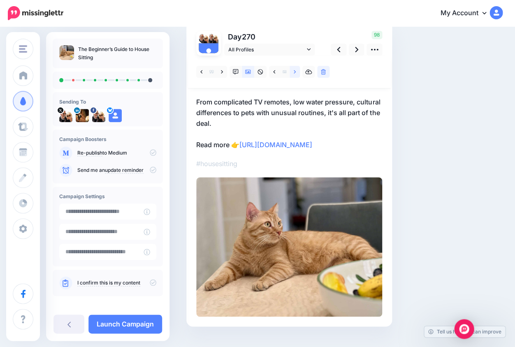
click at [295, 71] on icon at bounding box center [294, 71] width 2 height 3
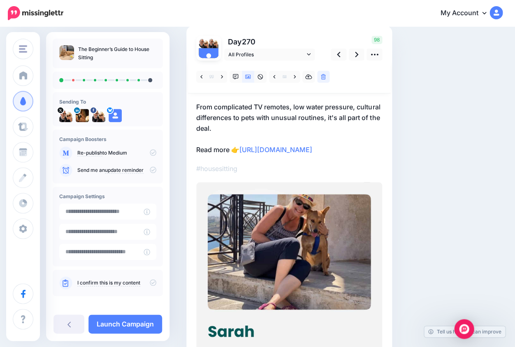
scroll to position [49, 0]
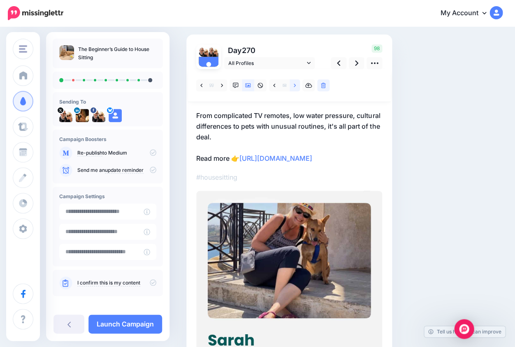
click at [294, 85] on icon at bounding box center [294, 86] width 2 height 6
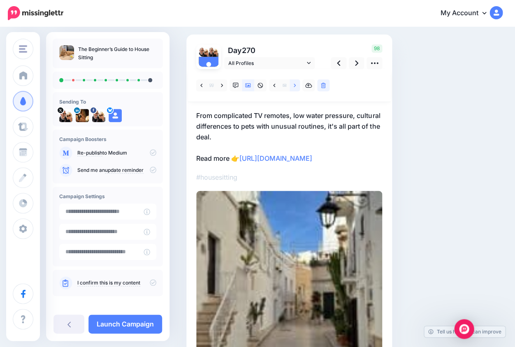
click at [294, 85] on icon at bounding box center [294, 86] width 2 height 6
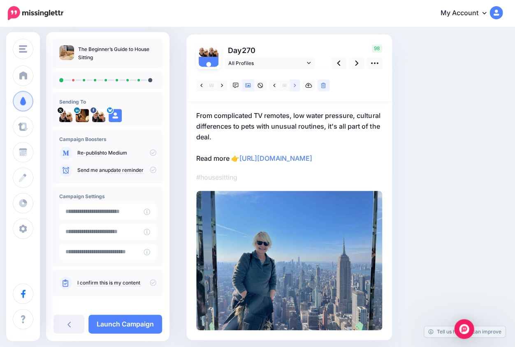
click at [294, 85] on icon at bounding box center [294, 86] width 2 height 6
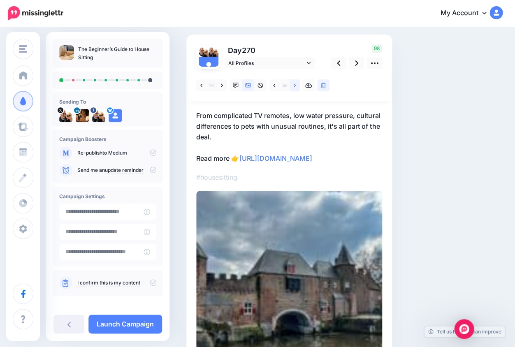
click at [294, 85] on icon at bounding box center [294, 86] width 2 height 6
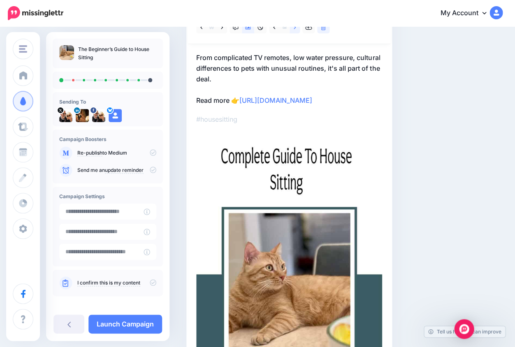
scroll to position [55, 0]
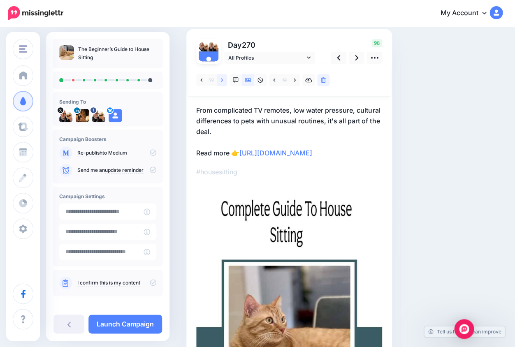
click at [222, 78] on icon at bounding box center [222, 80] width 2 height 6
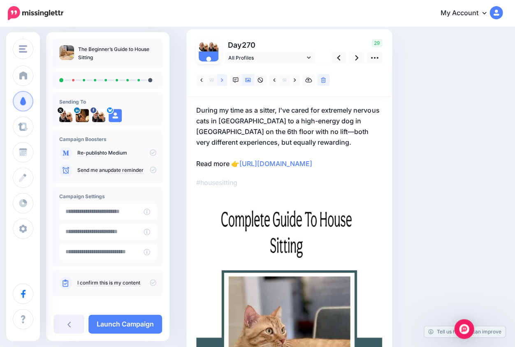
click at [222, 78] on icon at bounding box center [222, 80] width 2 height 6
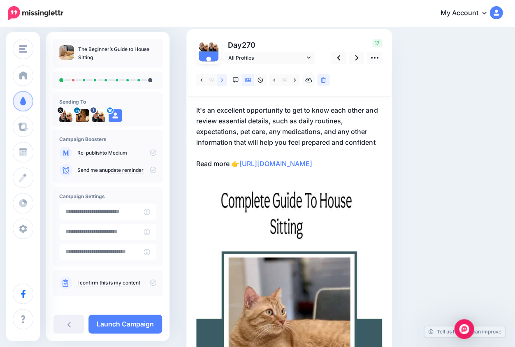
click at [222, 78] on icon at bounding box center [222, 80] width 2 height 6
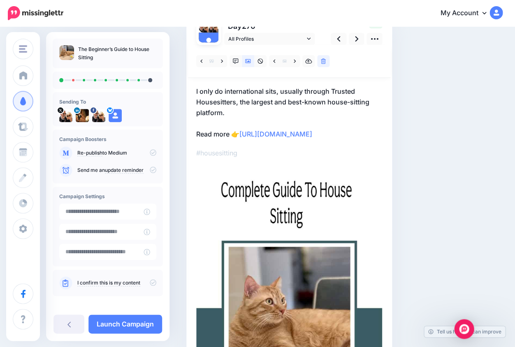
scroll to position [11, 0]
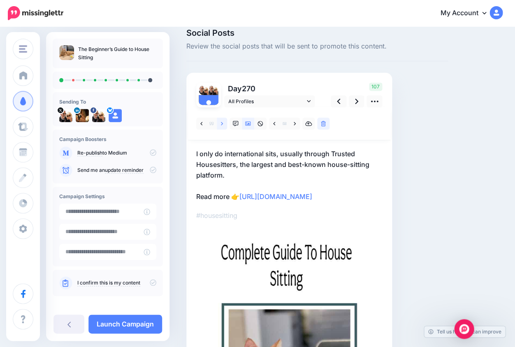
click at [222, 123] on link at bounding box center [222, 124] width 10 height 12
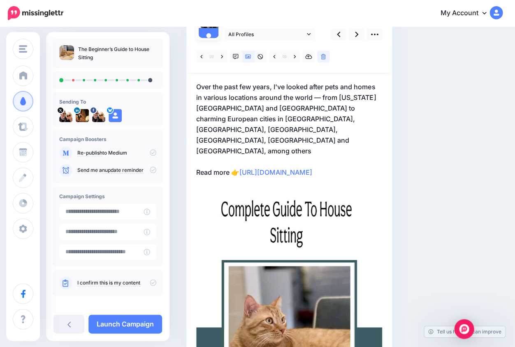
scroll to position [80, 0]
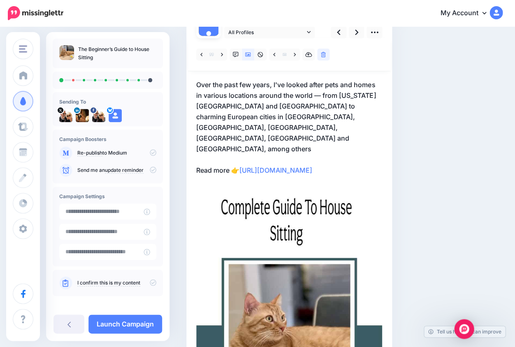
click at [312, 189] on div "#housesitting" at bounding box center [289, 249] width 186 height 423
click at [335, 160] on p "Over the past few years, I've looked after pets and homes in various locations …" at bounding box center [289, 127] width 186 height 96
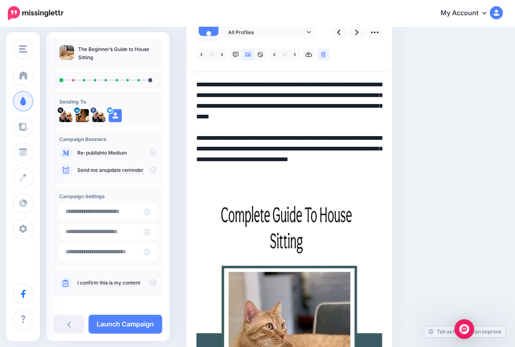
scroll to position [0, 0]
drag, startPoint x: 335, startPoint y: 157, endPoint x: 374, endPoint y: 194, distance: 54.4
click at [374, 194] on div "#housesitting" at bounding box center [289, 253] width 186 height 431
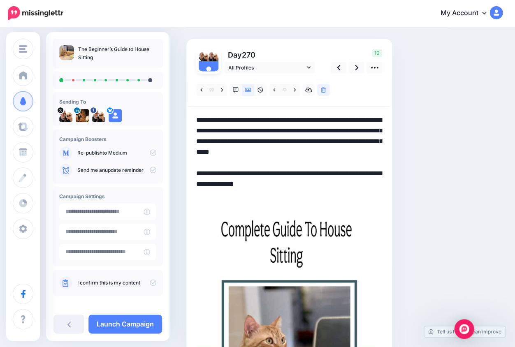
scroll to position [44, 0]
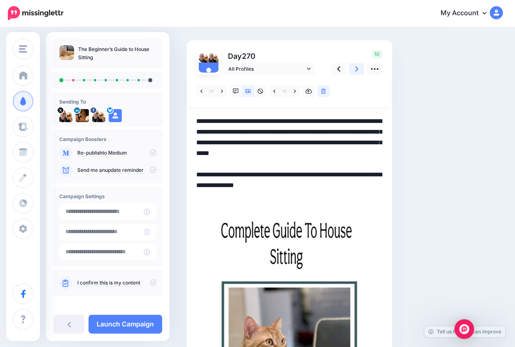
click at [356, 69] on icon at bounding box center [356, 68] width 3 height 5
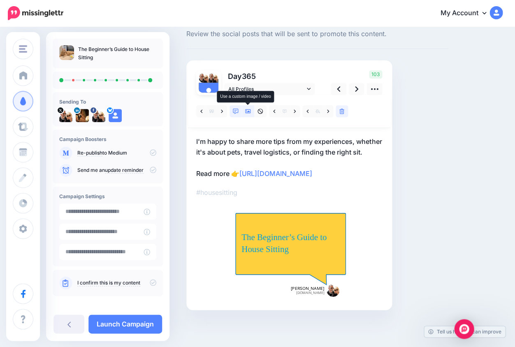
click at [249, 109] on icon at bounding box center [248, 112] width 6 height 6
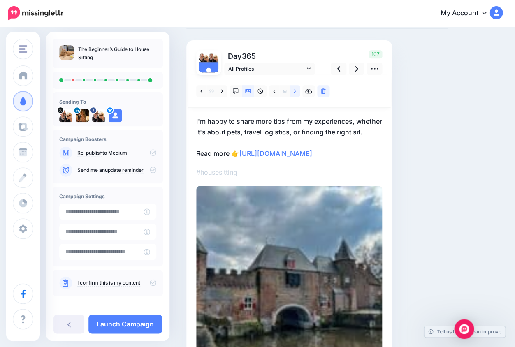
click at [296, 90] on link at bounding box center [294, 91] width 10 height 12
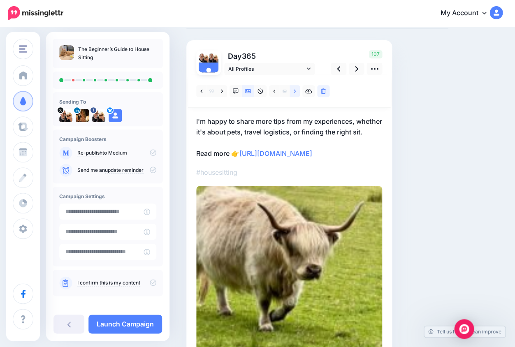
click at [296, 90] on link at bounding box center [294, 91] width 10 height 12
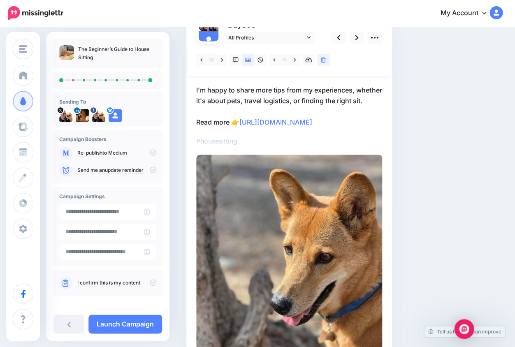
scroll to position [65, 0]
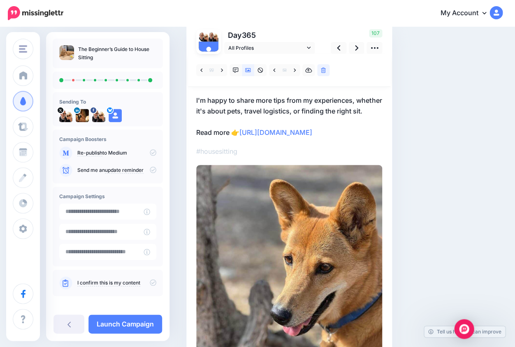
click at [361, 138] on p "I'm happy to share more tips from my experiences, whether it's about pets, trav…" at bounding box center [289, 116] width 186 height 43
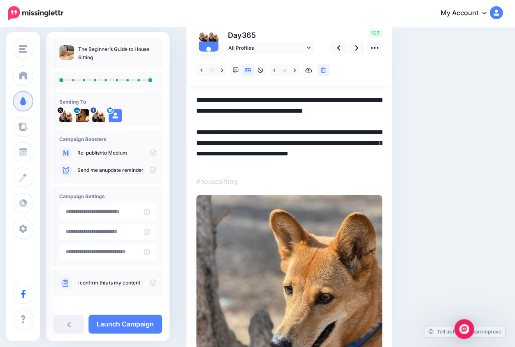
drag, startPoint x: 334, startPoint y: 141, endPoint x: 381, endPoint y: 164, distance: 52.4
click at [381, 164] on textarea "**********" at bounding box center [289, 131] width 186 height 73
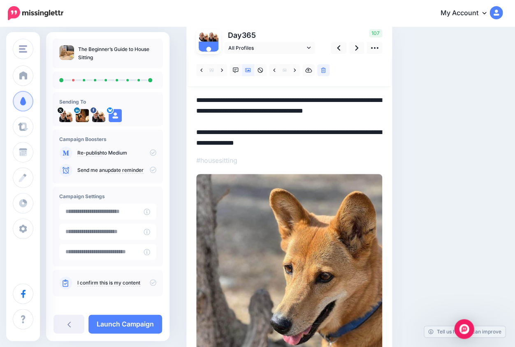
click at [207, 99] on textarea "**********" at bounding box center [289, 121] width 186 height 52
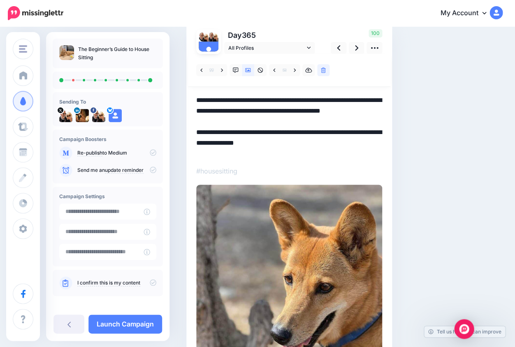
click at [334, 100] on textarea "**********" at bounding box center [289, 126] width 186 height 62
click at [268, 120] on textarea "**********" at bounding box center [289, 126] width 186 height 62
type textarea "**********"
click at [356, 46] on icon at bounding box center [356, 47] width 3 height 5
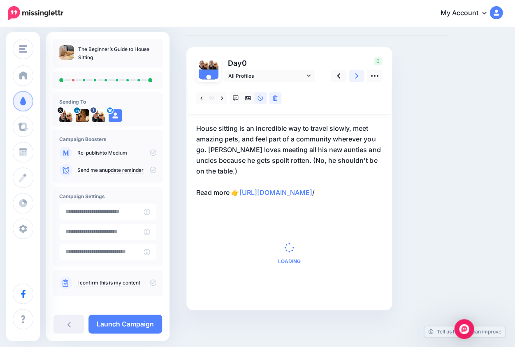
scroll to position [44, 0]
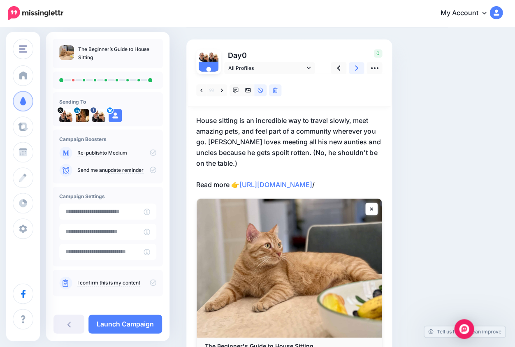
click at [357, 67] on icon at bounding box center [356, 68] width 3 height 9
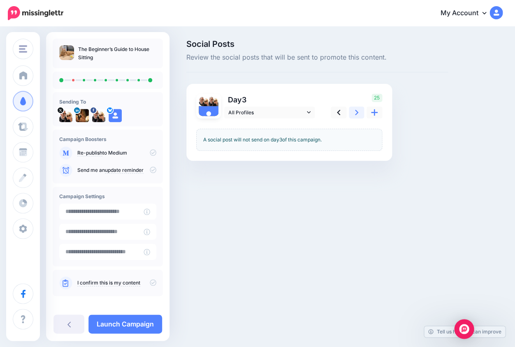
click at [357, 109] on icon at bounding box center [356, 112] width 3 height 9
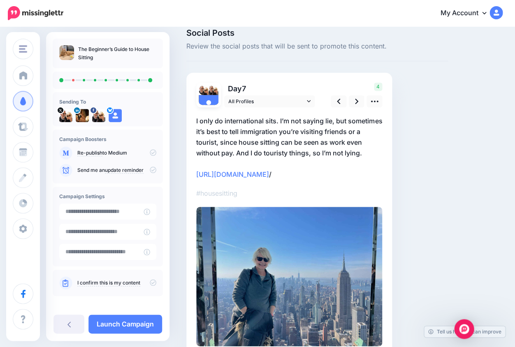
scroll to position [9, 0]
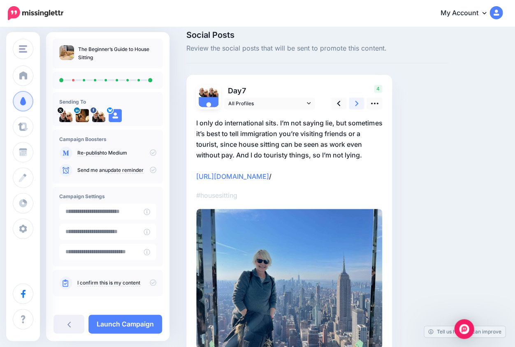
click at [356, 102] on icon at bounding box center [356, 103] width 3 height 5
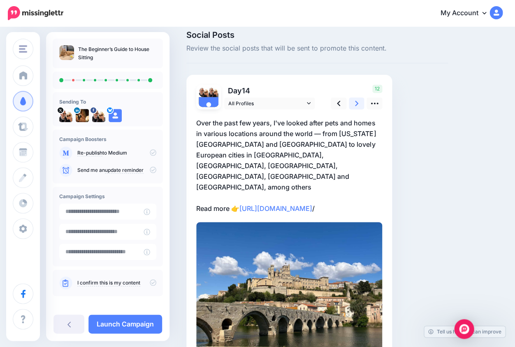
click at [356, 102] on icon at bounding box center [356, 103] width 3 height 5
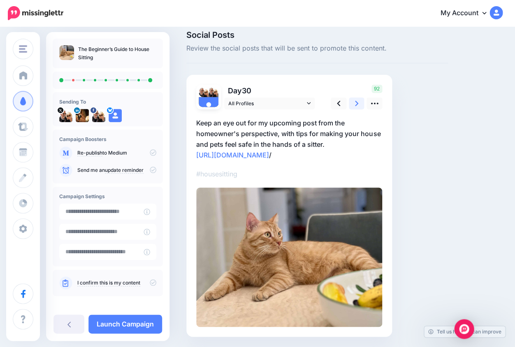
click at [356, 102] on icon at bounding box center [356, 103] width 3 height 5
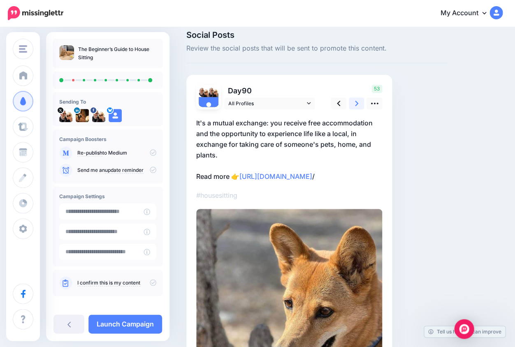
click at [356, 102] on icon at bounding box center [356, 103] width 3 height 5
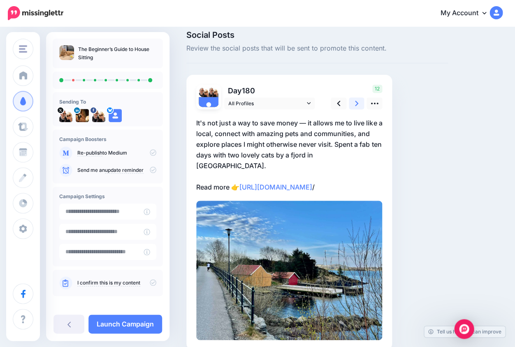
click at [356, 102] on icon at bounding box center [356, 103] width 3 height 5
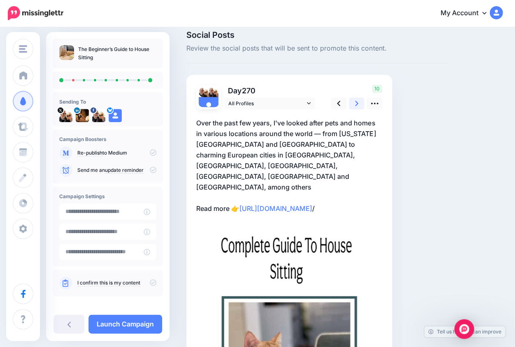
click at [356, 102] on icon at bounding box center [356, 103] width 3 height 5
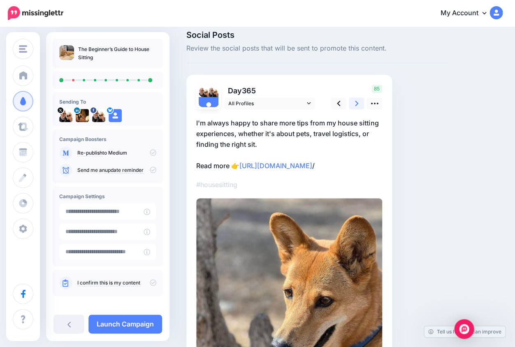
click at [356, 102] on icon at bounding box center [356, 103] width 3 height 5
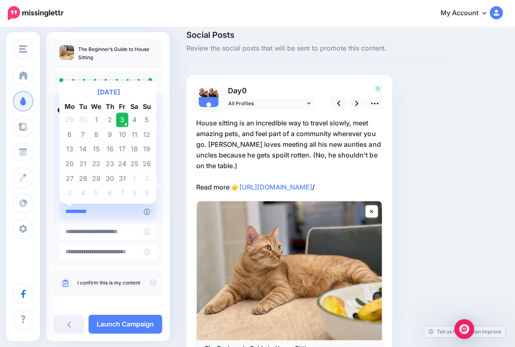
click at [124, 212] on input "**********" at bounding box center [101, 211] width 84 height 16
click at [96, 162] on td "22" at bounding box center [96, 164] width 15 height 15
type input "**********"
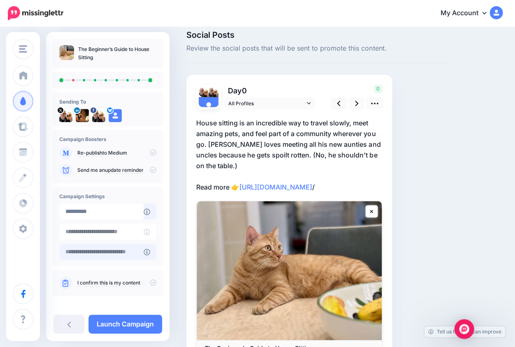
click at [121, 251] on input "text" at bounding box center [101, 252] width 84 height 16
click at [150, 281] on icon at bounding box center [153, 282] width 7 height 7
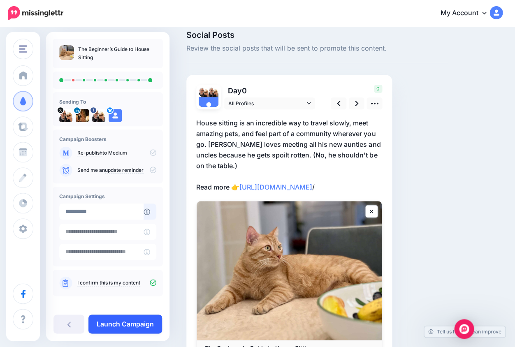
click at [133, 323] on link "Launch Campaign" at bounding box center [125, 323] width 74 height 19
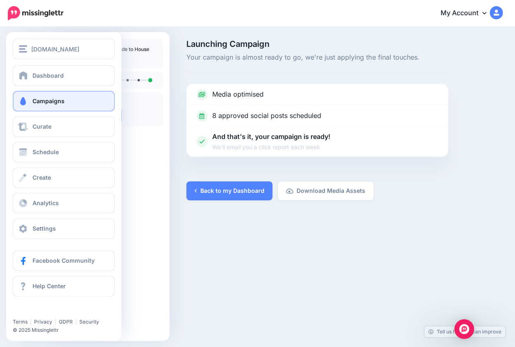
click at [47, 103] on span "Campaigns" at bounding box center [48, 100] width 32 height 7
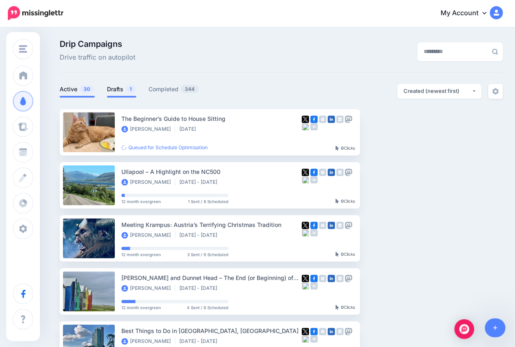
click at [120, 91] on link "Drafts 1" at bounding box center [121, 89] width 29 height 10
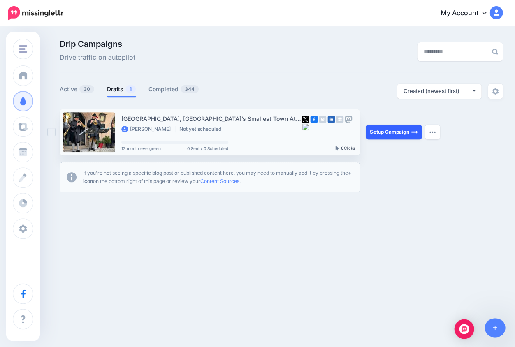
click at [380, 132] on link "Setup Campaign" at bounding box center [393, 132] width 56 height 15
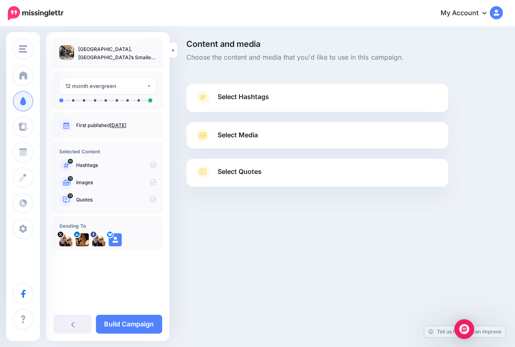
click at [203, 98] on icon at bounding box center [203, 97] width 6 height 6
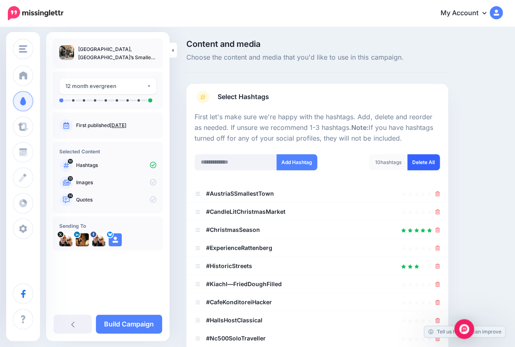
click at [421, 162] on link "Delete All" at bounding box center [423, 162] width 32 height 16
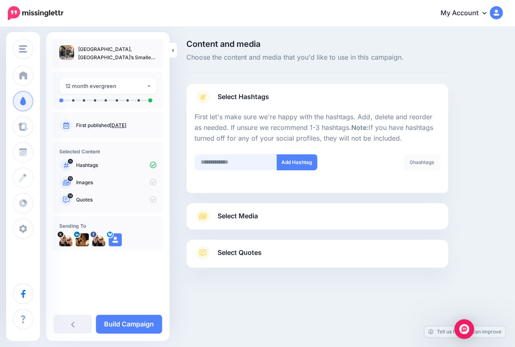
click at [209, 163] on input "text" at bounding box center [235, 162] width 82 height 16
type input "**********"
click at [298, 161] on button "Add Hashtag" at bounding box center [296, 162] width 41 height 16
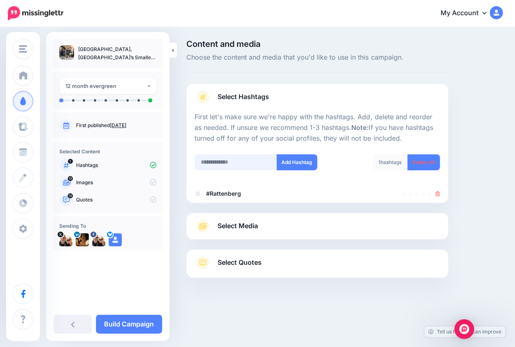
click at [218, 159] on input "text" at bounding box center [235, 162] width 82 height 16
type input "*******"
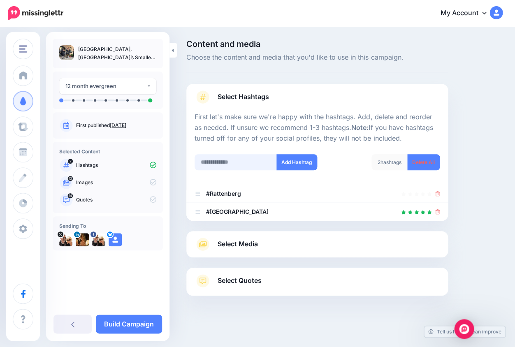
click at [217, 161] on input "text" at bounding box center [235, 162] width 82 height 16
type input "*********"
click at [300, 160] on button "Add Hashtag" at bounding box center [296, 162] width 41 height 16
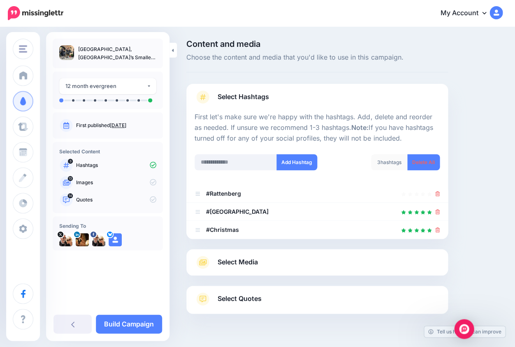
scroll to position [18, 0]
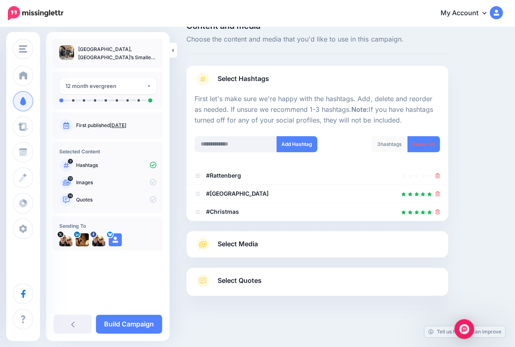
click at [234, 240] on span "Select Media" at bounding box center [237, 243] width 40 height 11
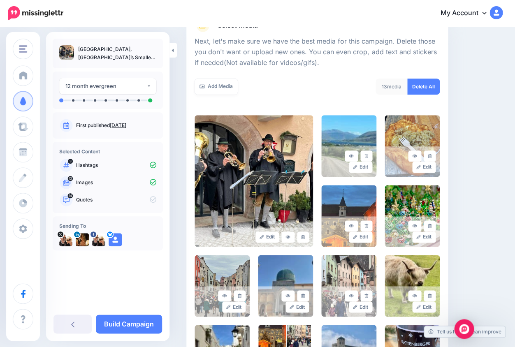
scroll to position [111, 0]
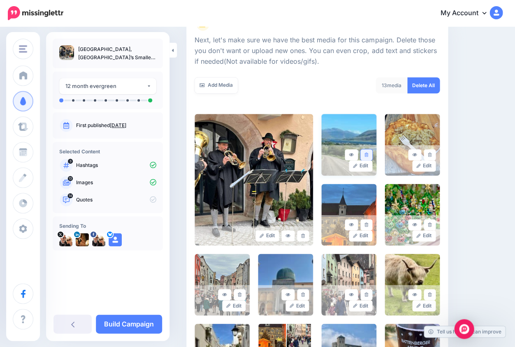
click at [367, 153] on icon at bounding box center [366, 154] width 4 height 5
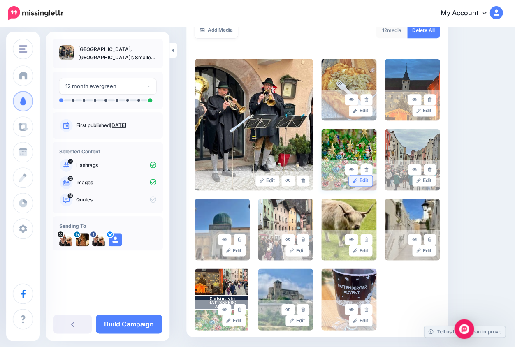
scroll to position [197, 0]
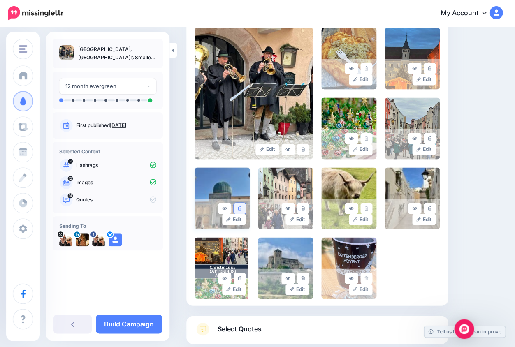
click at [240, 207] on icon at bounding box center [240, 208] width 4 height 5
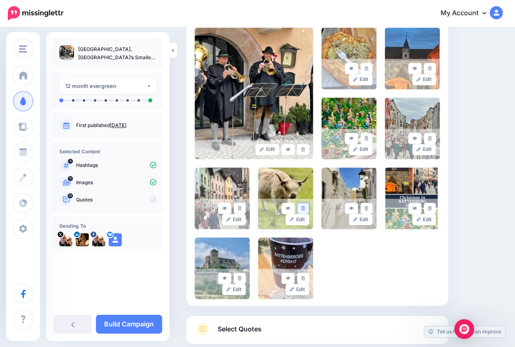
click at [303, 207] on icon at bounding box center [303, 208] width 4 height 5
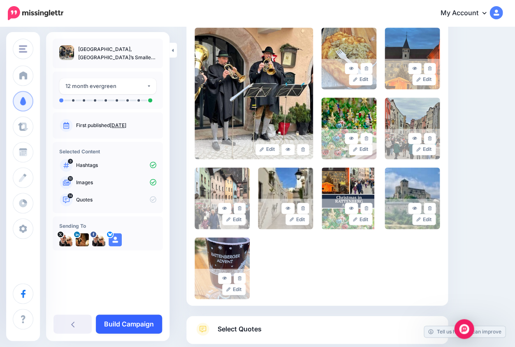
click at [138, 326] on link "Build Campaign" at bounding box center [129, 323] width 66 height 19
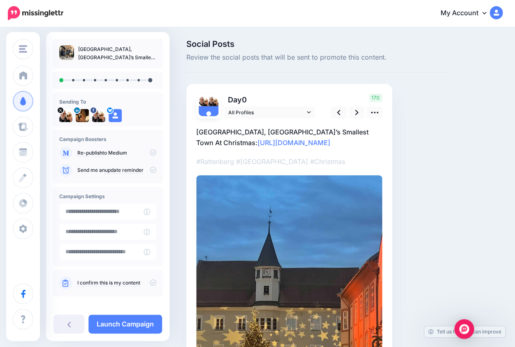
click at [349, 167] on p "#Rattenberg #[GEOGRAPHIC_DATA] #Christmas" at bounding box center [289, 161] width 186 height 11
click at [300, 148] on p "Rattenberg, Austria’s Smallest Town At Christmas: https://lifepart2andbeyond.co…" at bounding box center [289, 137] width 186 height 21
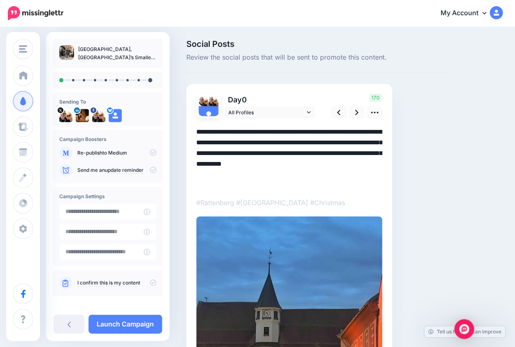
drag, startPoint x: 284, startPoint y: 152, endPoint x: 308, endPoint y: 186, distance: 41.2
click at [308, 186] on textarea "**********" at bounding box center [289, 158] width 186 height 62
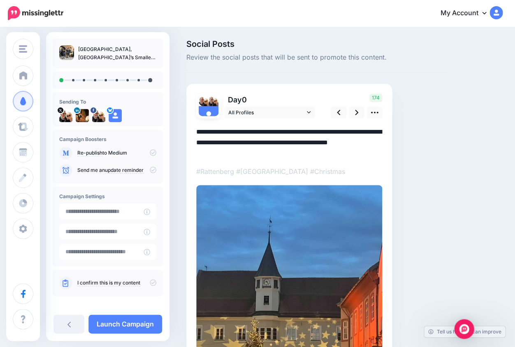
click at [356, 131] on textarea "**********" at bounding box center [289, 142] width 186 height 31
click at [363, 131] on textarea "**********" at bounding box center [289, 142] width 186 height 31
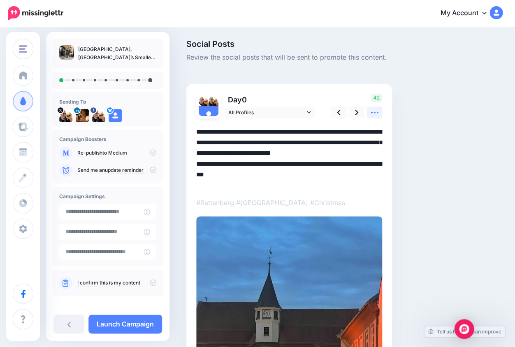
click at [375, 113] on icon at bounding box center [374, 112] width 9 height 9
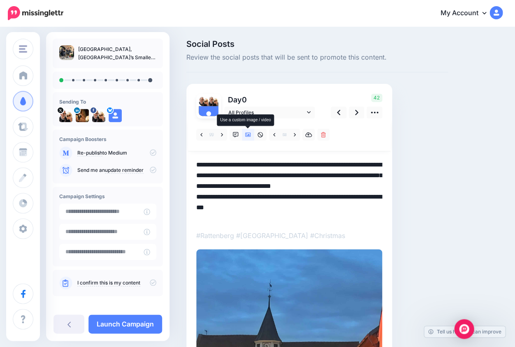
click at [247, 134] on icon at bounding box center [248, 135] width 6 height 4
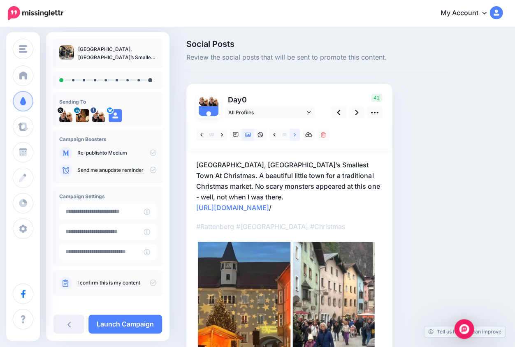
click at [292, 134] on link at bounding box center [294, 135] width 10 height 12
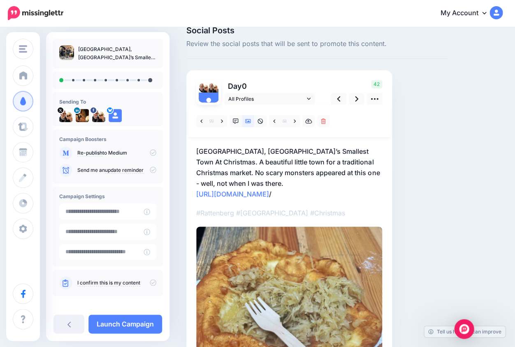
scroll to position [8, 0]
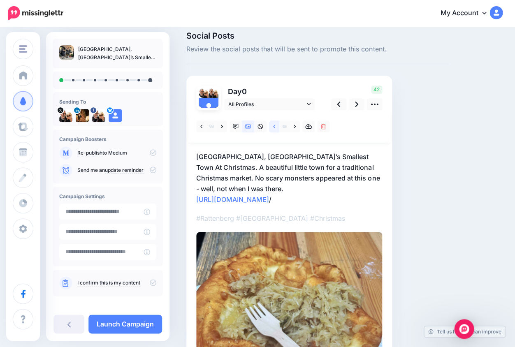
click at [274, 125] on icon at bounding box center [274, 126] width 2 height 3
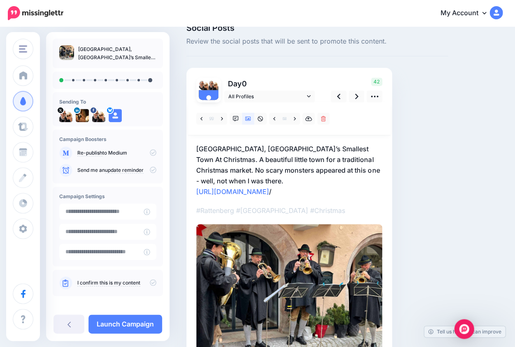
scroll to position [20, 0]
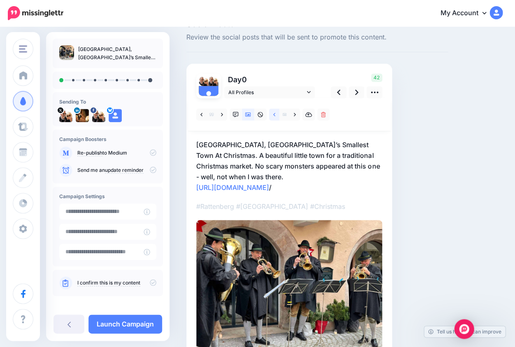
click at [275, 114] on link at bounding box center [274, 115] width 10 height 12
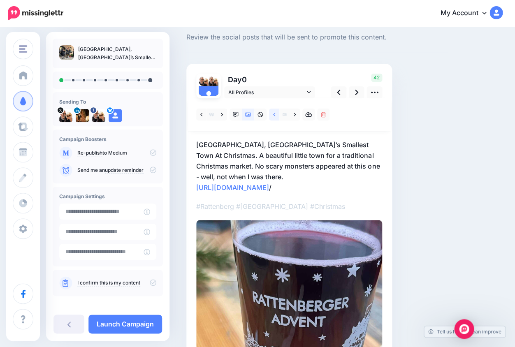
click at [275, 114] on link at bounding box center [274, 115] width 10 height 12
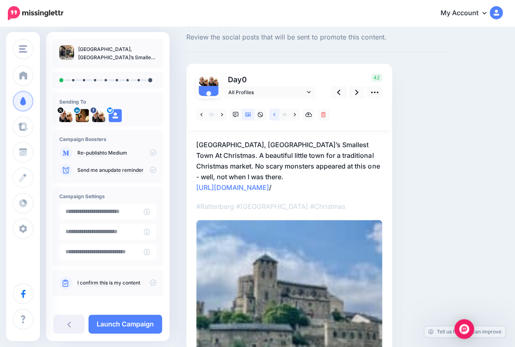
click at [275, 114] on link at bounding box center [274, 115] width 10 height 12
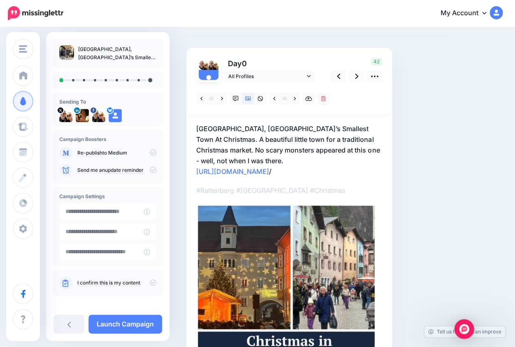
scroll to position [28, 0]
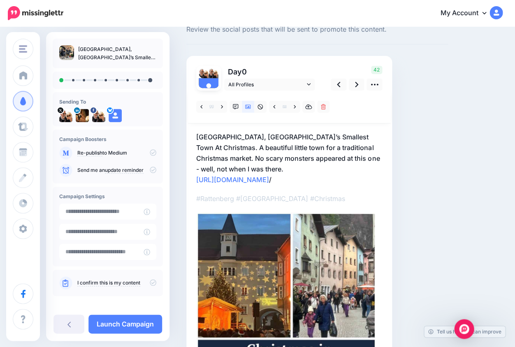
click at [265, 136] on p "Rattenberg, Austria’s Smallest Town At Christmas. A beautiful little town for a…" at bounding box center [289, 158] width 186 height 53
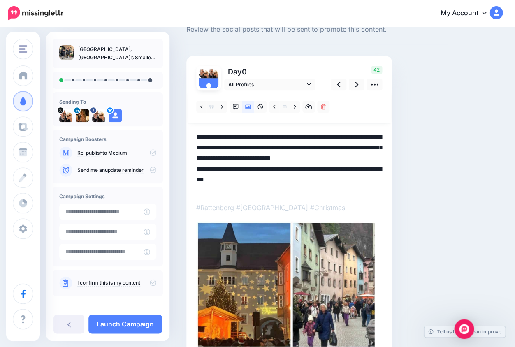
click at [263, 136] on textarea "**********" at bounding box center [289, 163] width 186 height 62
click at [290, 136] on textarea "**********" at bounding box center [289, 163] width 186 height 62
drag, startPoint x: 224, startPoint y: 146, endPoint x: 196, endPoint y: 148, distance: 28.9
click at [195, 148] on div "Day 0 All Profiles" at bounding box center [289, 283] width 206 height 454
click at [257, 148] on textarea "**********" at bounding box center [289, 163] width 186 height 62
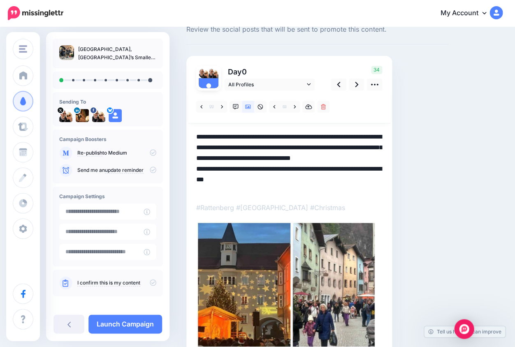
drag, startPoint x: 252, startPoint y: 168, endPoint x: 196, endPoint y: 135, distance: 64.5
click at [196, 135] on textarea "**********" at bounding box center [289, 163] width 186 height 62
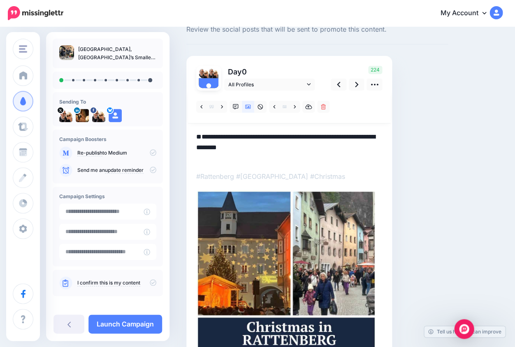
paste textarea "**********"
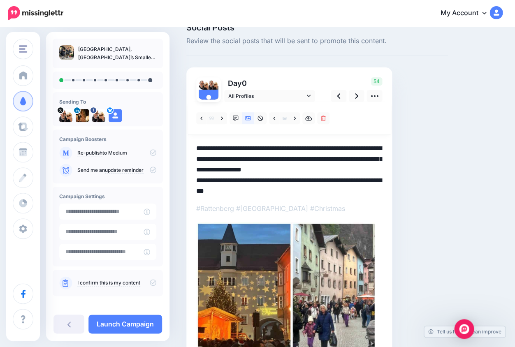
scroll to position [8, 0]
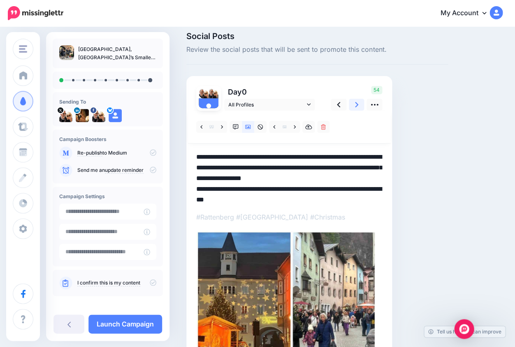
click at [357, 104] on icon at bounding box center [356, 104] width 3 height 5
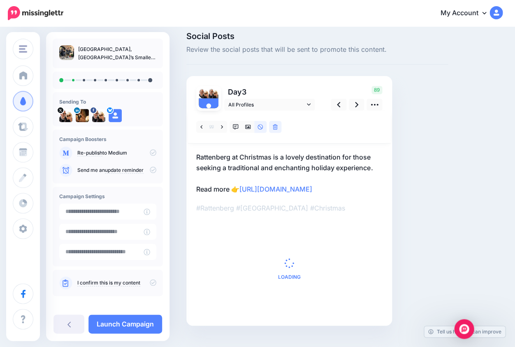
scroll to position [0, 0]
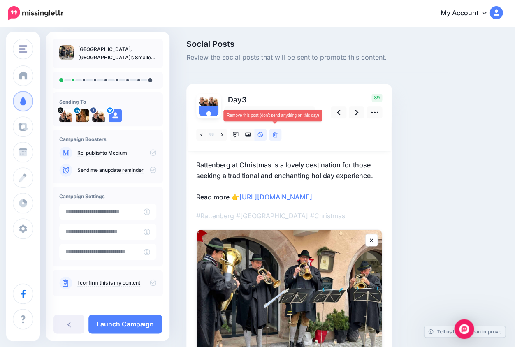
click at [275, 136] on icon at bounding box center [275, 135] width 5 height 6
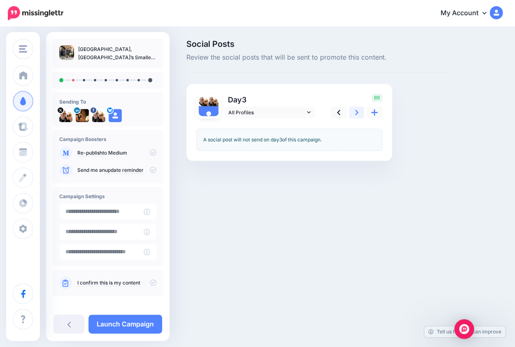
click at [358, 111] on link at bounding box center [357, 112] width 16 height 12
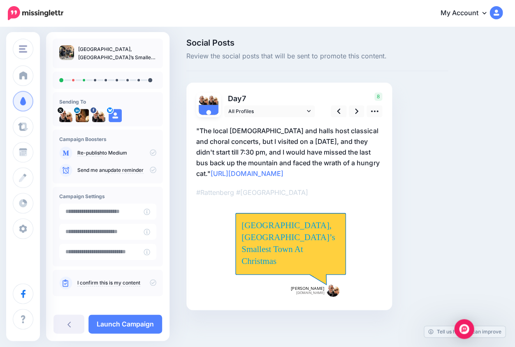
scroll to position [12, 0]
click at [374, 111] on icon at bounding box center [373, 112] width 7 height 2
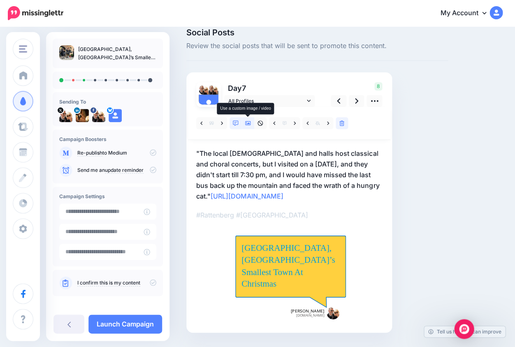
click at [250, 122] on link at bounding box center [248, 123] width 12 height 12
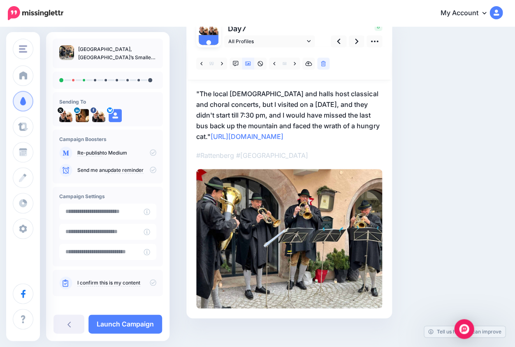
scroll to position [71, 0]
click at [283, 141] on link "https://lifepart2andbeyond.com/rattenberg-austrias-smallest-town-at-christmas/?…" at bounding box center [246, 137] width 73 height 8
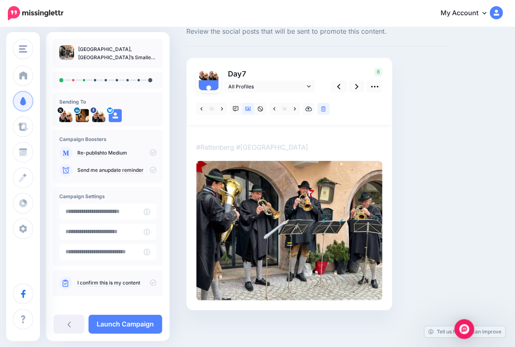
scroll to position [0, 0]
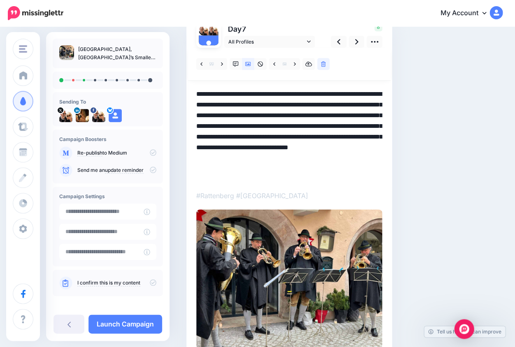
drag, startPoint x: 285, startPoint y: 145, endPoint x: 289, endPoint y: 184, distance: 38.8
click at [289, 184] on div at bounding box center [289, 198] width 186 height 301
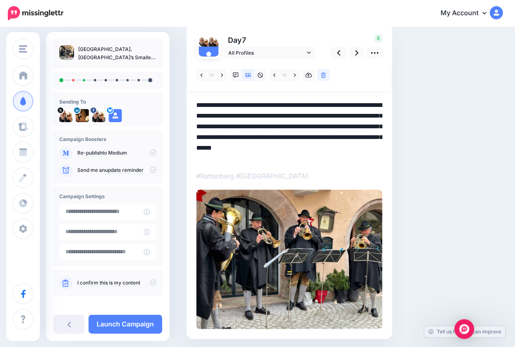
scroll to position [58, 0]
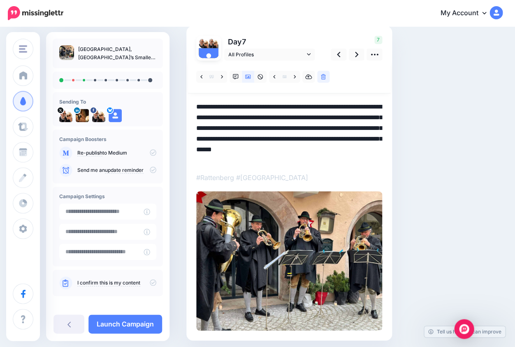
drag, startPoint x: 343, startPoint y: 137, endPoint x: 177, endPoint y: 103, distance: 169.5
click at [177, 103] on div "Social Posts Review the social posts that will be sent to promote this content.…" at bounding box center [257, 174] width 515 height 408
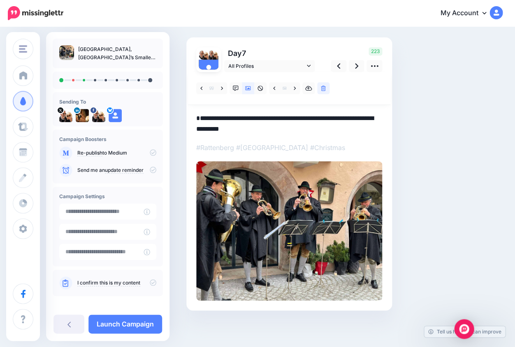
scroll to position [46, 0]
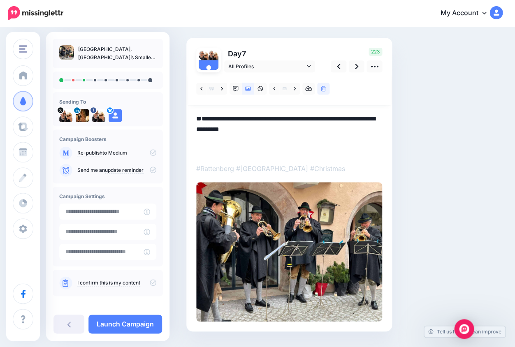
click at [206, 117] on textarea "**********" at bounding box center [289, 134] width 186 height 42
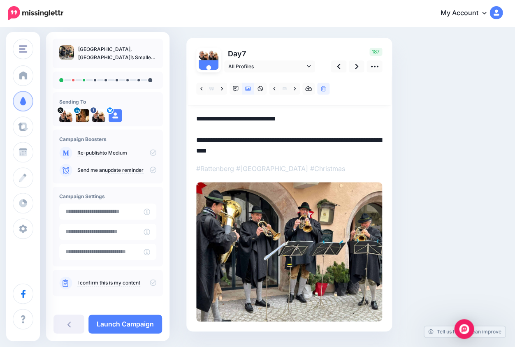
click at [252, 118] on textarea "**********" at bounding box center [289, 134] width 186 height 42
click at [341, 118] on textarea "**********" at bounding box center [289, 134] width 186 height 42
drag, startPoint x: 197, startPoint y: 118, endPoint x: 345, endPoint y: 117, distance: 147.6
click at [345, 117] on textarea "**********" at bounding box center [289, 134] width 186 height 42
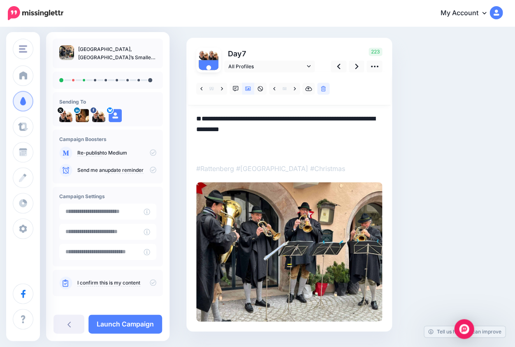
paste textarea "**********"
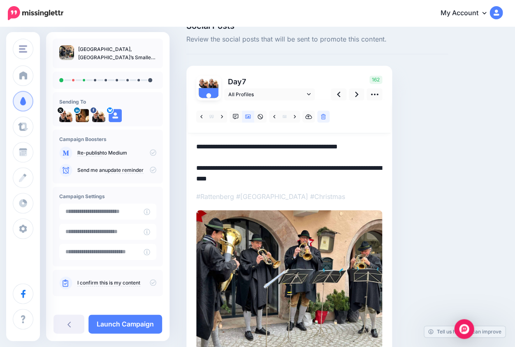
scroll to position [16, 0]
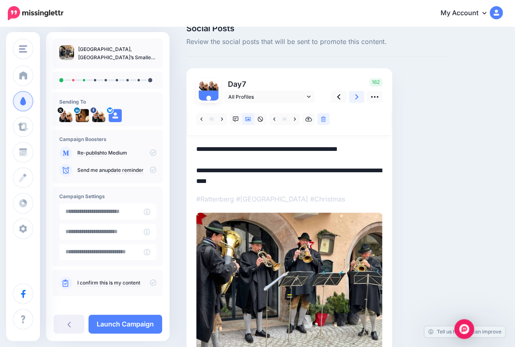
click at [356, 97] on icon at bounding box center [356, 96] width 3 height 5
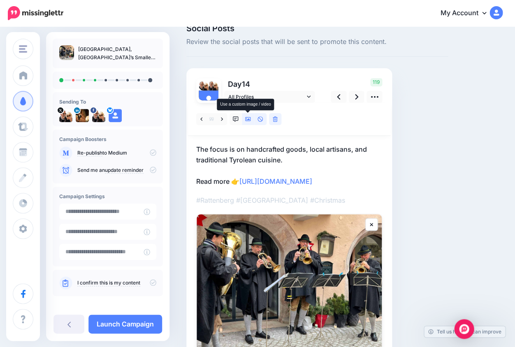
click at [249, 118] on icon at bounding box center [248, 119] width 6 height 4
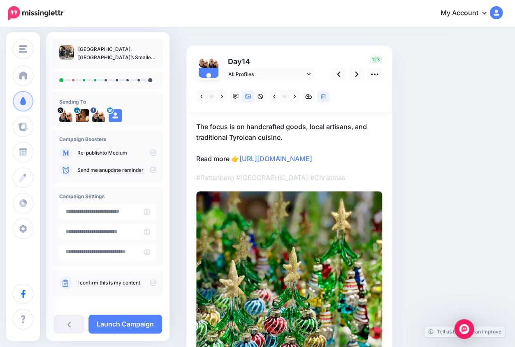
scroll to position [38, 0]
click at [294, 96] on icon at bounding box center [294, 97] width 2 height 6
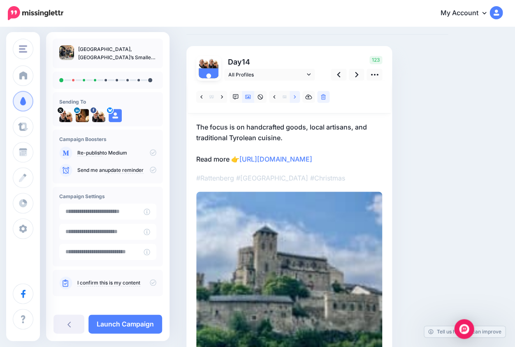
click at [294, 96] on icon at bounding box center [294, 97] width 2 height 6
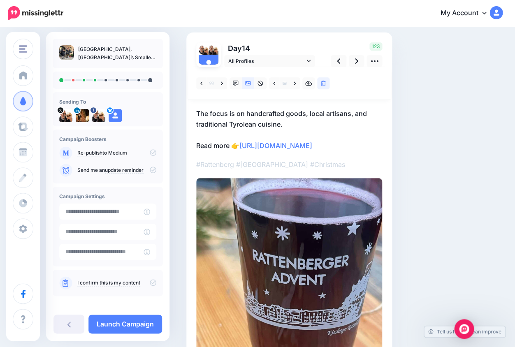
scroll to position [28, 0]
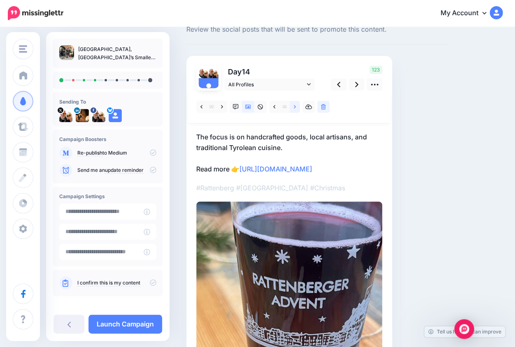
click at [295, 106] on icon at bounding box center [294, 107] width 2 height 6
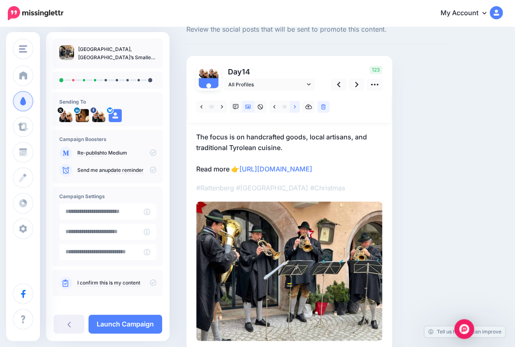
click at [295, 106] on icon at bounding box center [294, 107] width 2 height 6
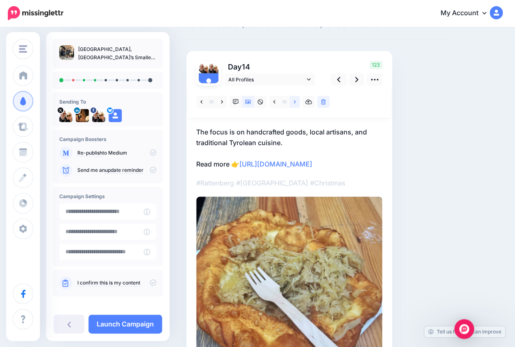
scroll to position [32, 0]
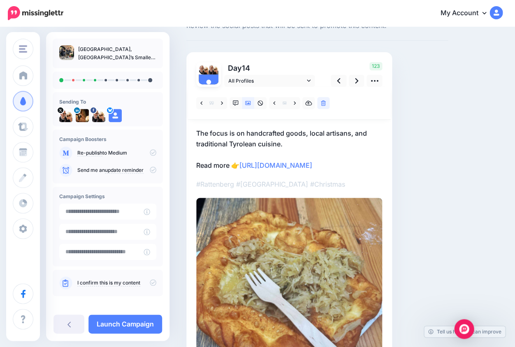
click at [328, 171] on p "The focus is on handcrafted goods, local artisans, and traditional Tyrolean cui…" at bounding box center [289, 149] width 186 height 43
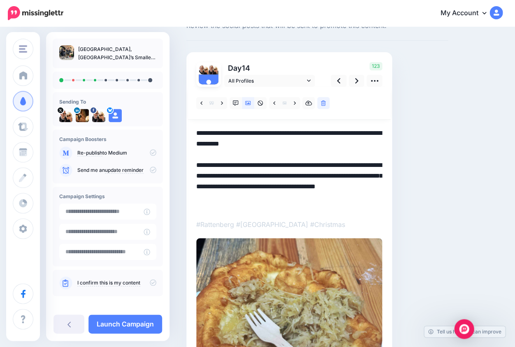
drag, startPoint x: 312, startPoint y: 174, endPoint x: 326, endPoint y: 206, distance: 34.3
click at [326, 206] on textarea "**********" at bounding box center [289, 169] width 186 height 83
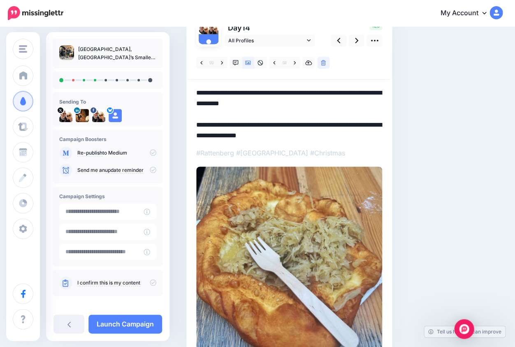
scroll to position [71, 0]
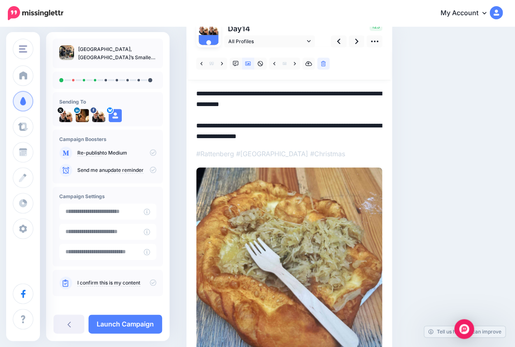
drag, startPoint x: 284, startPoint y: 103, endPoint x: 193, endPoint y: 91, distance: 91.6
click at [193, 91] on div "Day 14 All Profiles" at bounding box center [289, 197] width 206 height 369
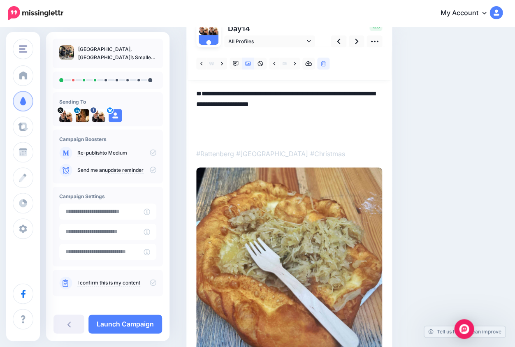
scroll to position [71, 0]
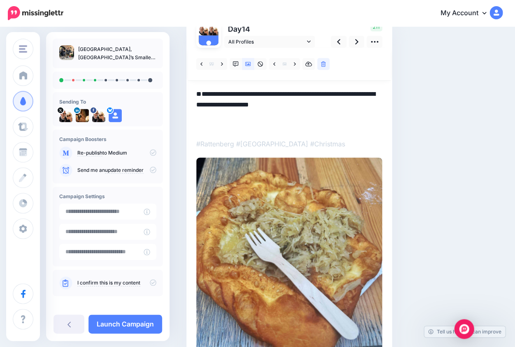
paste textarea "**********"
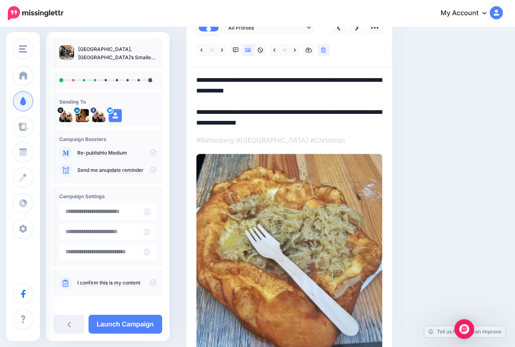
scroll to position [79, 0]
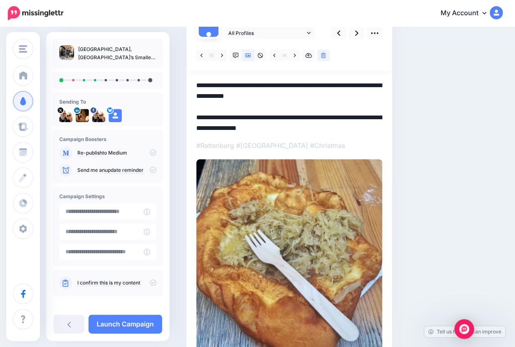
click at [308, 92] on textarea "**********" at bounding box center [289, 106] width 186 height 52
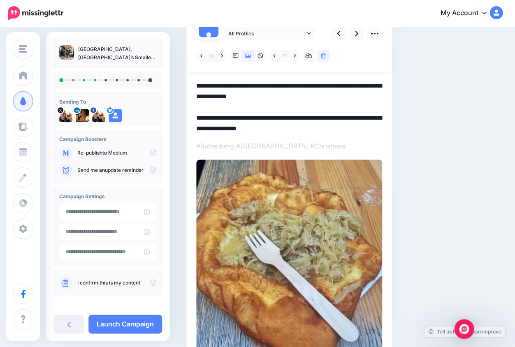
click at [298, 86] on textarea "**********" at bounding box center [289, 107] width 186 height 52
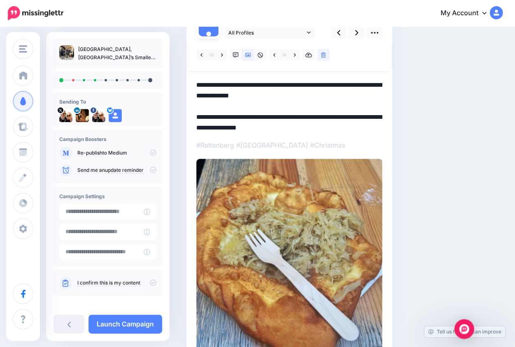
scroll to position [79, 0]
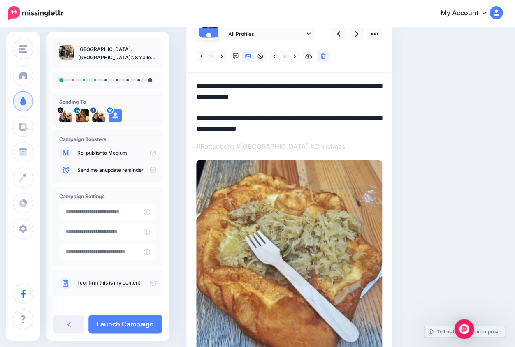
click at [291, 96] on textarea "**********" at bounding box center [289, 107] width 186 height 52
drag, startPoint x: 197, startPoint y: 85, endPoint x: 363, endPoint y: 106, distance: 166.7
click at [363, 106] on textarea "**********" at bounding box center [289, 107] width 186 height 52
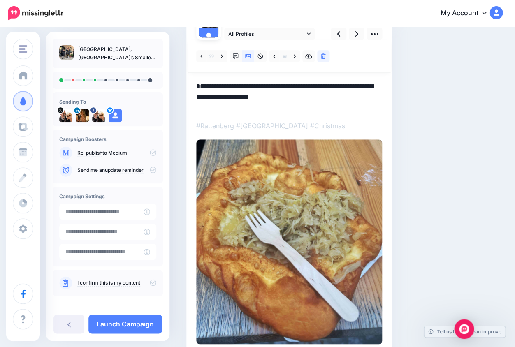
paste textarea "**********"
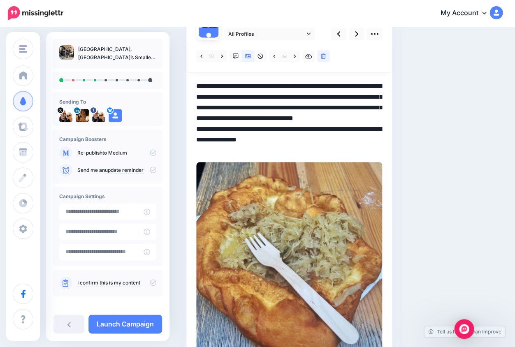
click at [308, 125] on textarea "**********" at bounding box center [289, 117] width 186 height 73
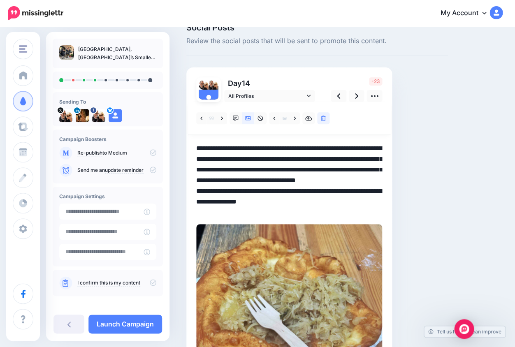
scroll to position [15, 0]
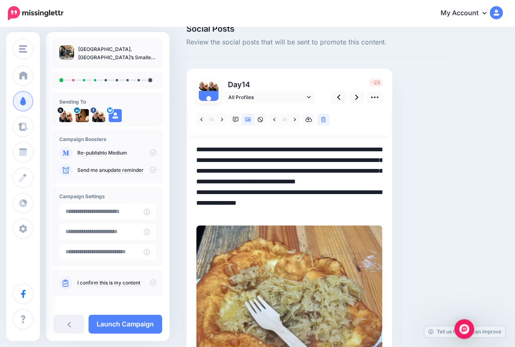
drag, startPoint x: 302, startPoint y: 189, endPoint x: 196, endPoint y: 145, distance: 115.1
click at [196, 145] on textarea "**********" at bounding box center [289, 180] width 186 height 73
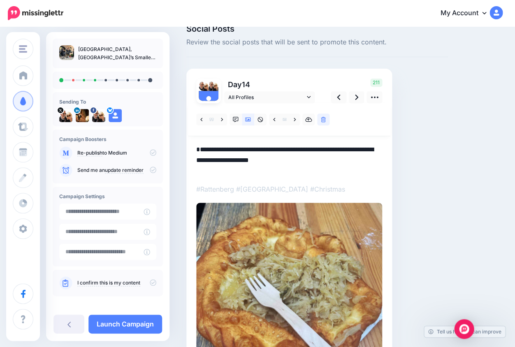
paste textarea "**********"
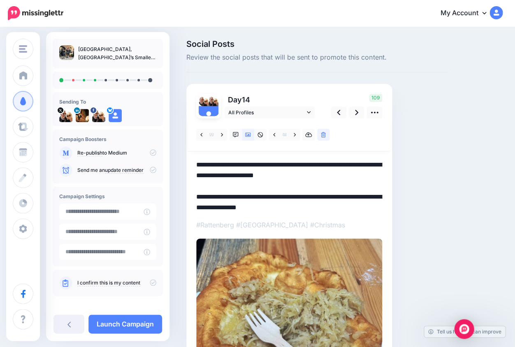
scroll to position [0, 0]
click at [356, 113] on icon at bounding box center [356, 112] width 3 height 5
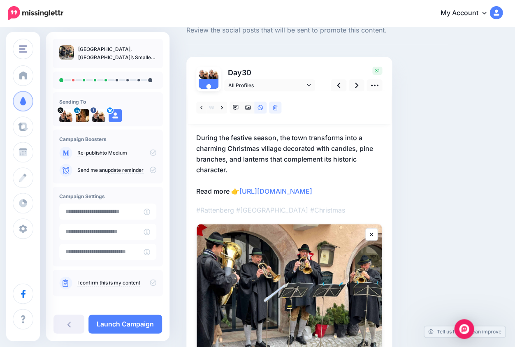
scroll to position [28, 0]
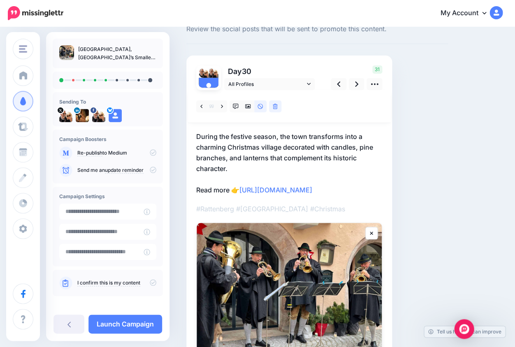
click at [322, 195] on p "During the festive season, the town transforms into a charming Christmas villag…" at bounding box center [289, 163] width 186 height 64
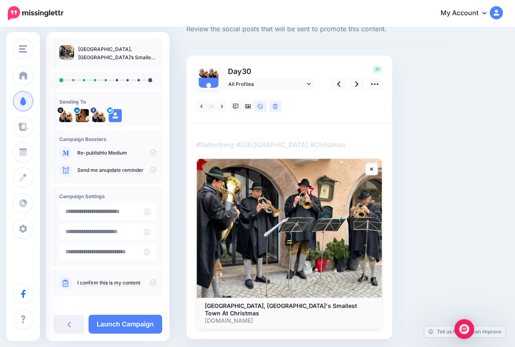
scroll to position [0, 0]
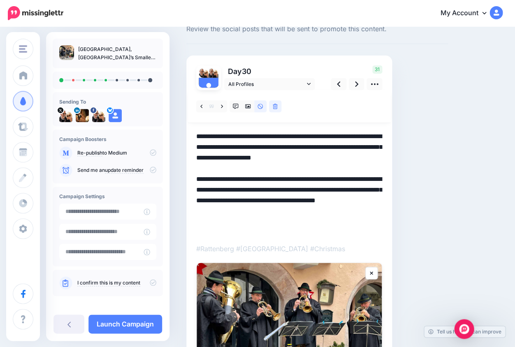
drag, startPoint x: 313, startPoint y: 198, endPoint x: 333, endPoint y: 227, distance: 36.0
click at [333, 227] on textarea "**********" at bounding box center [289, 183] width 186 height 104
drag, startPoint x: 312, startPoint y: 197, endPoint x: 344, endPoint y: 227, distance: 43.3
click at [344, 227] on textarea "**********" at bounding box center [289, 183] width 186 height 104
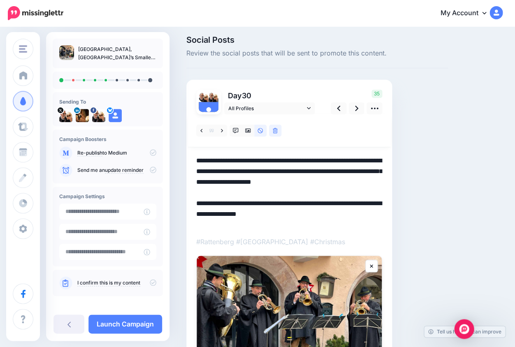
scroll to position [2, 0]
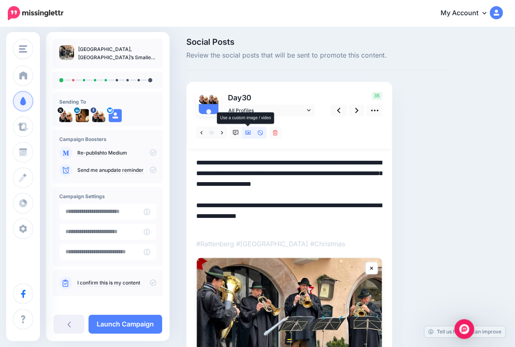
type textarea "**********"
click at [249, 132] on icon at bounding box center [248, 133] width 6 height 4
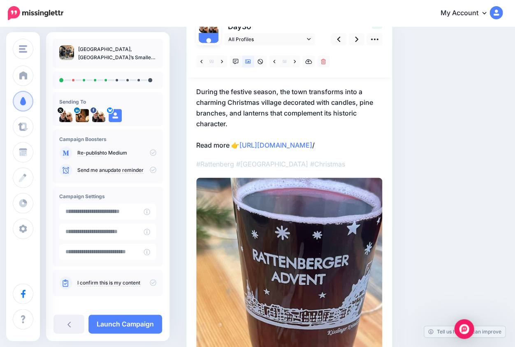
scroll to position [49, 0]
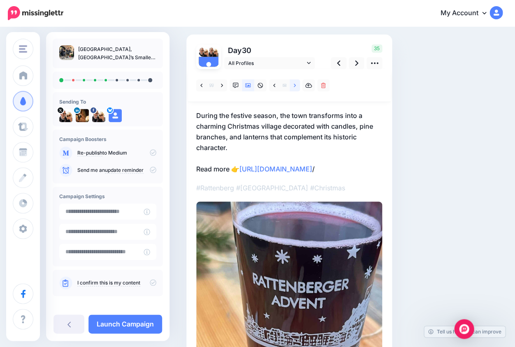
click at [295, 85] on icon at bounding box center [294, 84] width 2 height 3
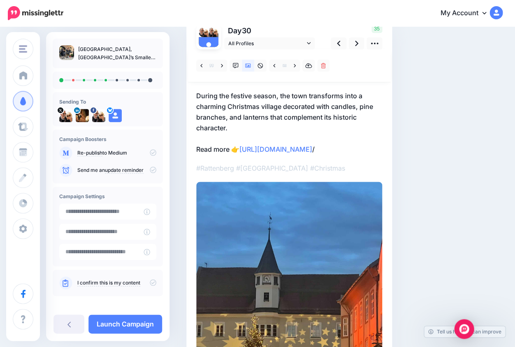
scroll to position [66, 0]
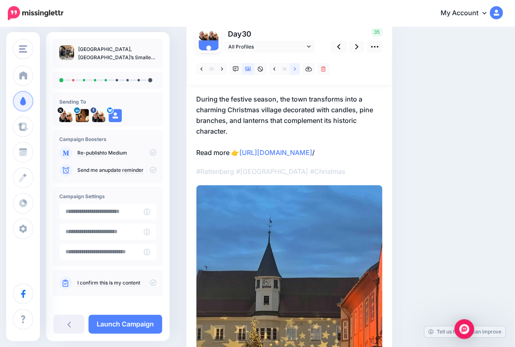
click at [296, 68] on link at bounding box center [294, 69] width 10 height 12
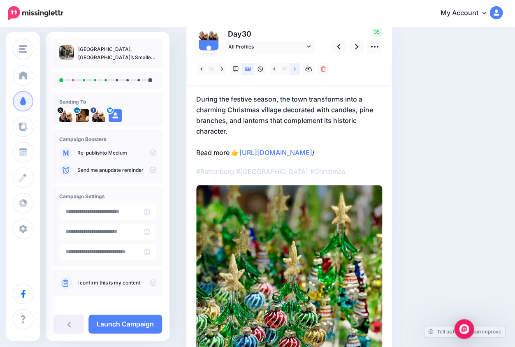
click at [296, 68] on link at bounding box center [294, 69] width 10 height 12
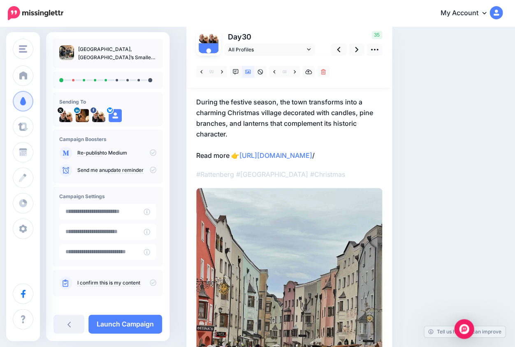
scroll to position [59, 0]
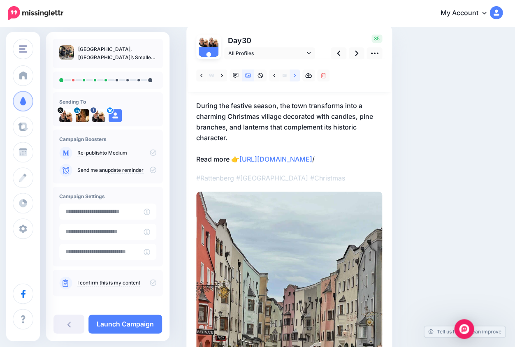
click at [296, 76] on link at bounding box center [294, 75] width 10 height 12
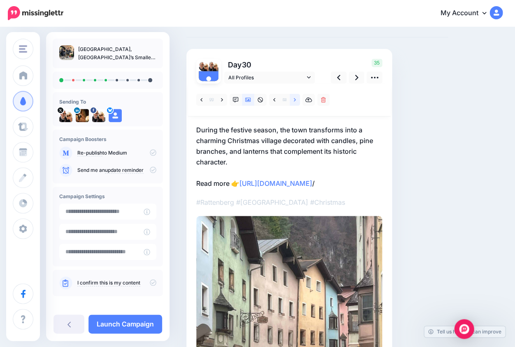
scroll to position [31, 0]
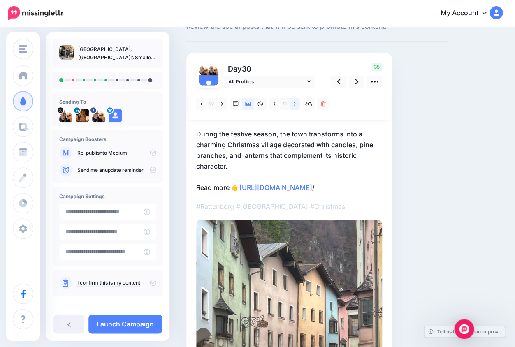
click at [295, 103] on icon at bounding box center [294, 103] width 2 height 3
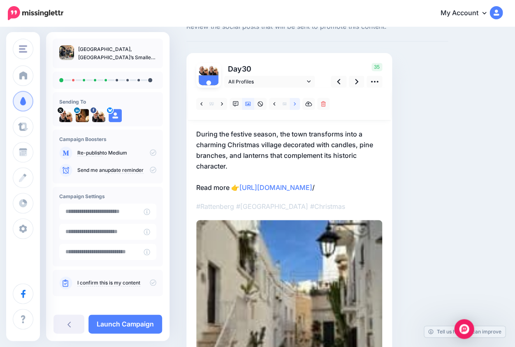
click at [295, 104] on icon at bounding box center [294, 104] width 2 height 6
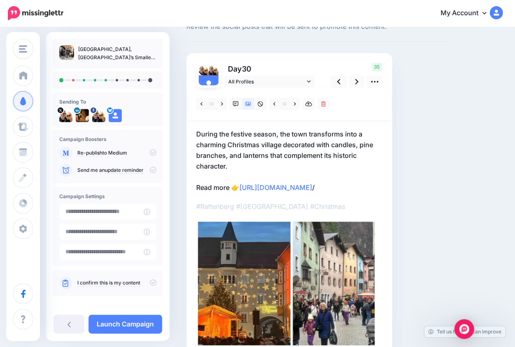
scroll to position [25, 0]
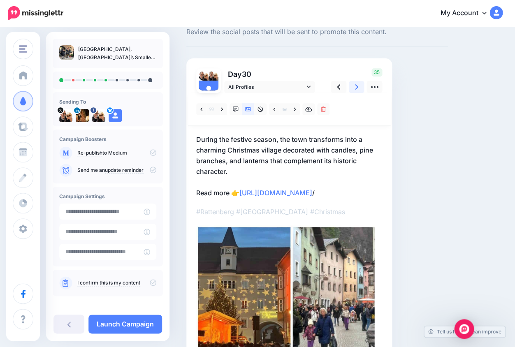
click at [358, 87] on link at bounding box center [357, 87] width 16 height 12
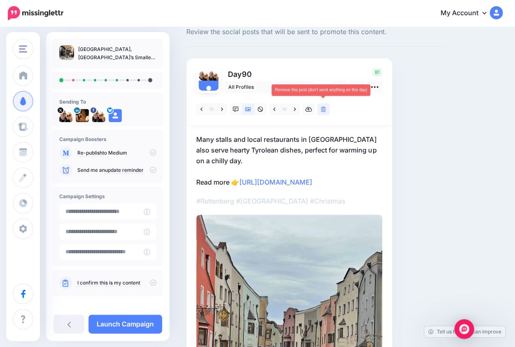
click at [322, 108] on icon at bounding box center [323, 109] width 5 height 6
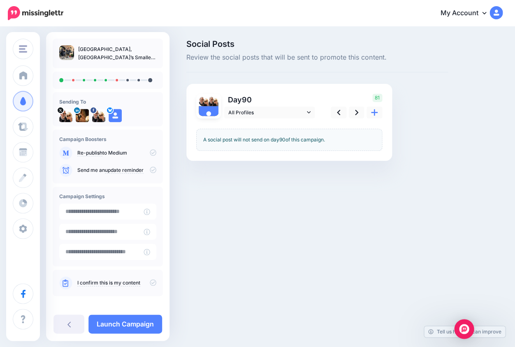
scroll to position [0, 0]
click at [356, 112] on icon at bounding box center [356, 112] width 3 height 9
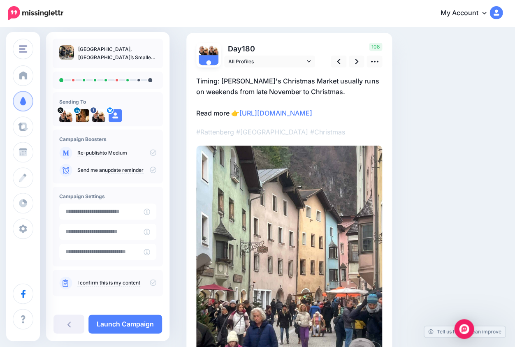
scroll to position [35, 0]
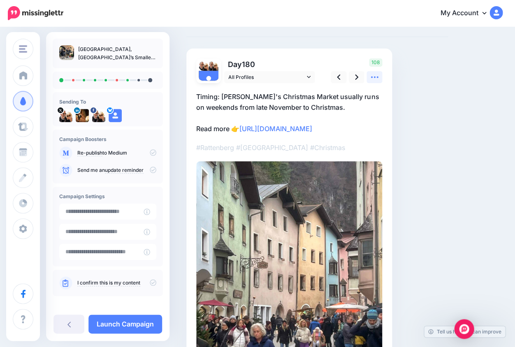
click at [375, 77] on icon at bounding box center [374, 77] width 9 height 9
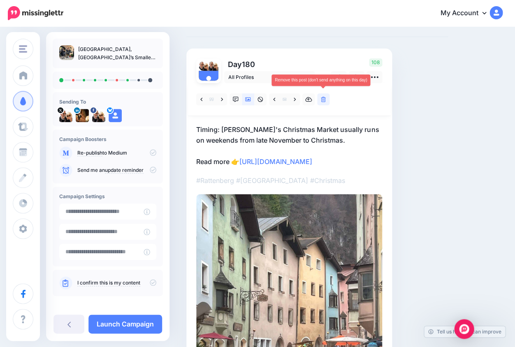
click at [322, 100] on icon at bounding box center [323, 100] width 5 height 6
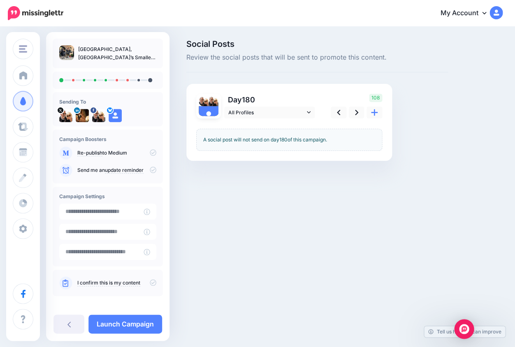
scroll to position [0, 0]
click at [357, 112] on icon at bounding box center [356, 112] width 3 height 5
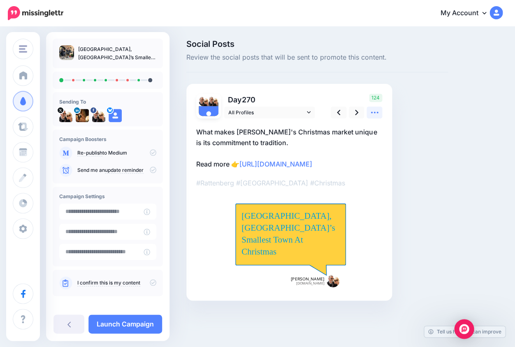
click at [374, 111] on icon at bounding box center [374, 112] width 9 height 9
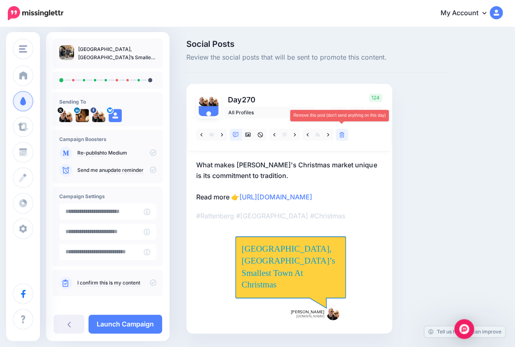
click at [342, 134] on icon at bounding box center [341, 135] width 5 height 6
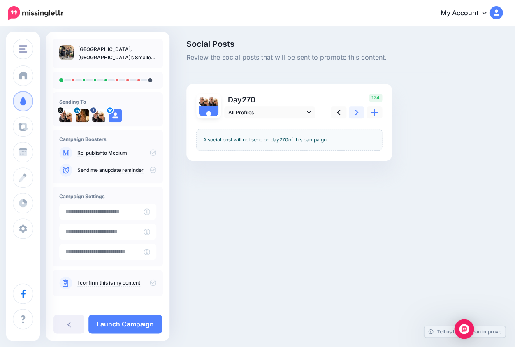
click at [356, 115] on icon at bounding box center [356, 112] width 3 height 9
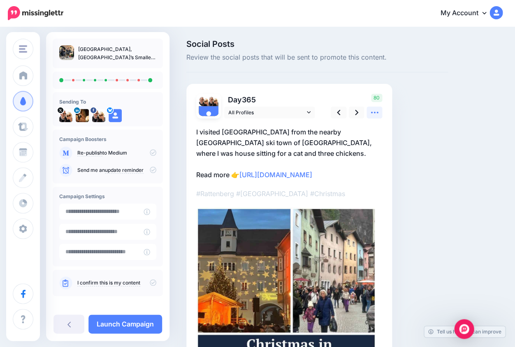
click at [373, 113] on icon at bounding box center [374, 112] width 9 height 9
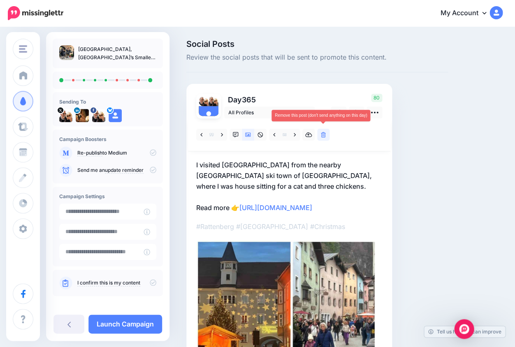
click at [323, 134] on icon at bounding box center [323, 135] width 5 height 6
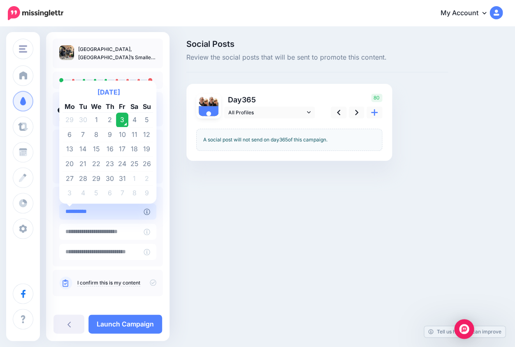
click at [109, 215] on input "**********" at bounding box center [101, 211] width 84 height 16
click at [123, 164] on td "24" at bounding box center [122, 164] width 12 height 15
type input "**********"
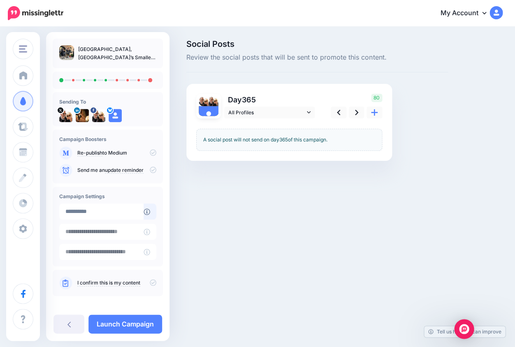
click at [150, 282] on icon at bounding box center [153, 282] width 7 height 7
click at [141, 325] on link "Launch Campaign" at bounding box center [125, 323] width 74 height 19
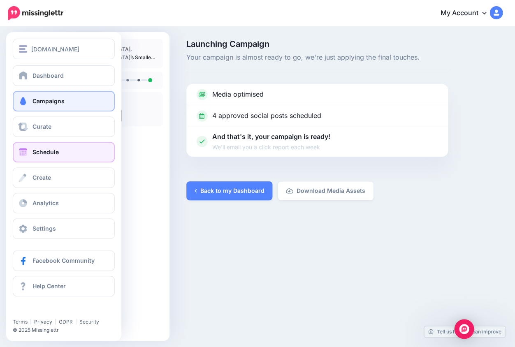
click at [46, 155] on span "Schedule" at bounding box center [45, 151] width 26 height 7
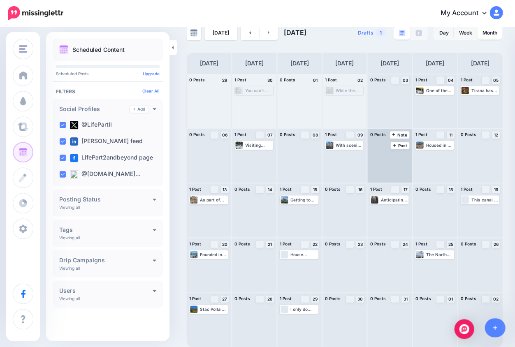
scroll to position [14, 0]
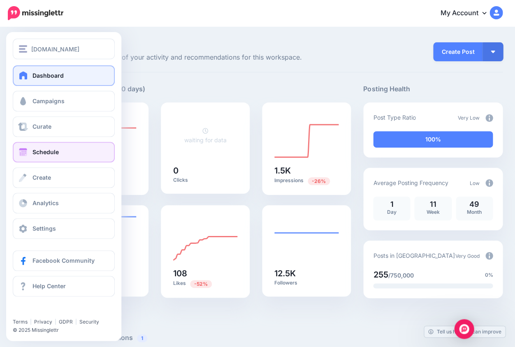
click at [54, 155] on span "Schedule" at bounding box center [45, 151] width 26 height 7
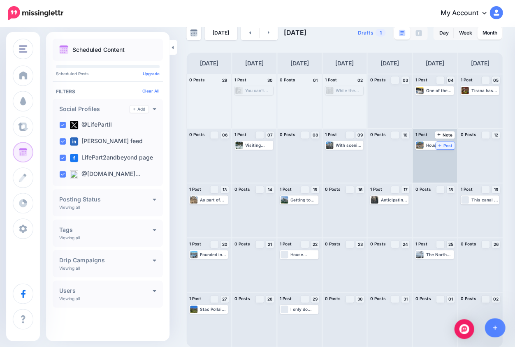
scroll to position [14, 0]
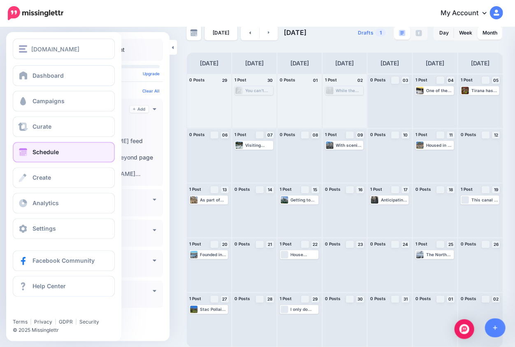
click at [45, 153] on span "Schedule" at bounding box center [45, 151] width 26 height 7
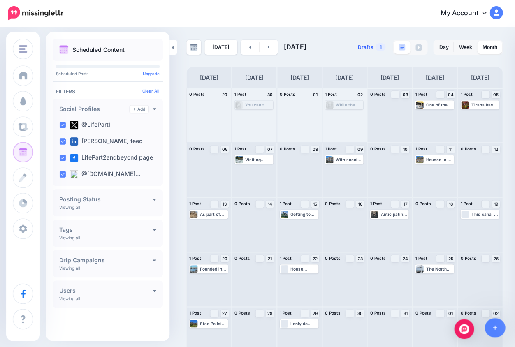
click at [363, 49] on span "Drafts" at bounding box center [365, 47] width 15 height 5
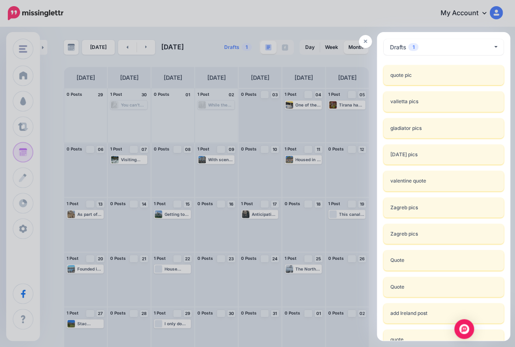
click at [235, 45] on div at bounding box center [257, 173] width 515 height 347
click at [230, 49] on div at bounding box center [257, 173] width 515 height 347
click at [366, 42] on link at bounding box center [364, 41] width 13 height 13
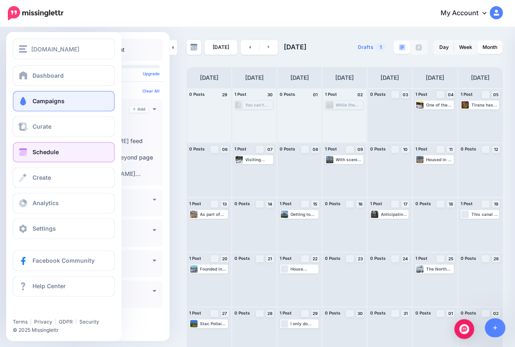
click at [50, 103] on span "Campaigns" at bounding box center [48, 100] width 32 height 7
